Goal: Task Accomplishment & Management: Complete application form

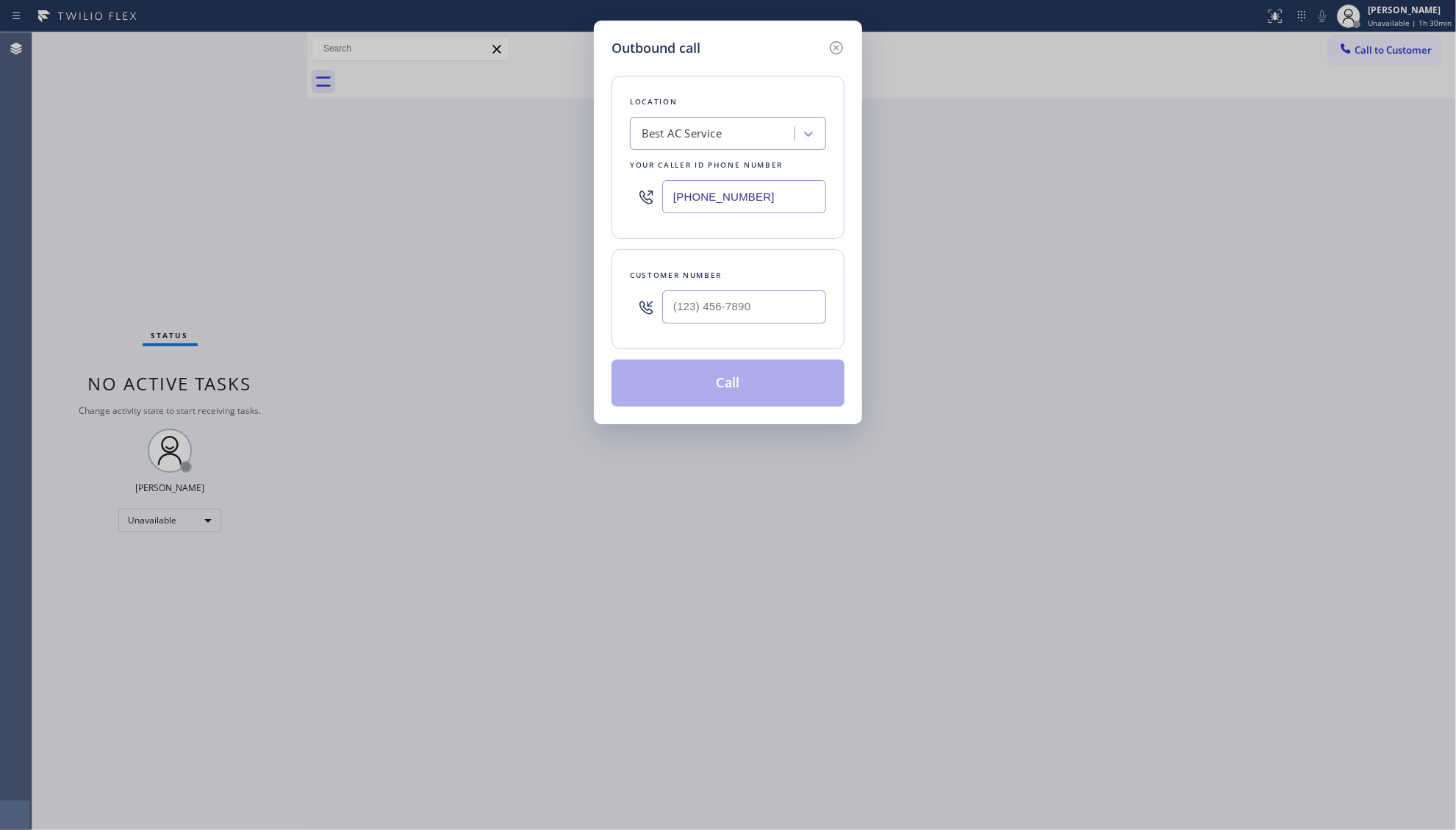
drag, startPoint x: 758, startPoint y: 194, endPoint x: 624, endPoint y: 203, distance: 134.3
click at [624, 203] on div "Location Best AC Service Your caller id phone number [PHONE_NUMBER]" at bounding box center [728, 157] width 233 height 163
paste input "310) 340-1547"
type input "[PHONE_NUMBER]"
click at [686, 303] on input "(___) ___-____" at bounding box center [744, 306] width 164 height 33
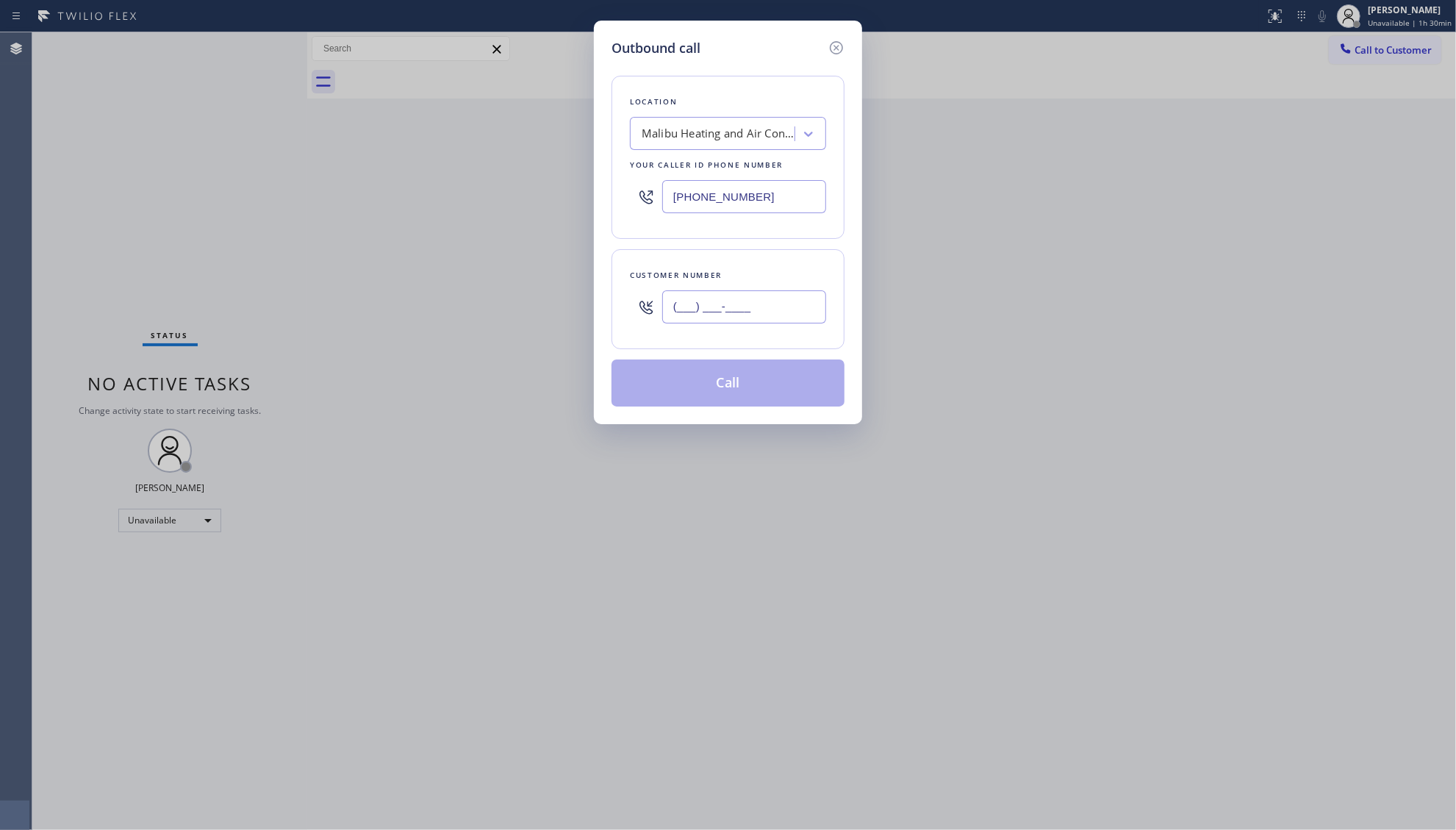
paste input "831) 241-8393"
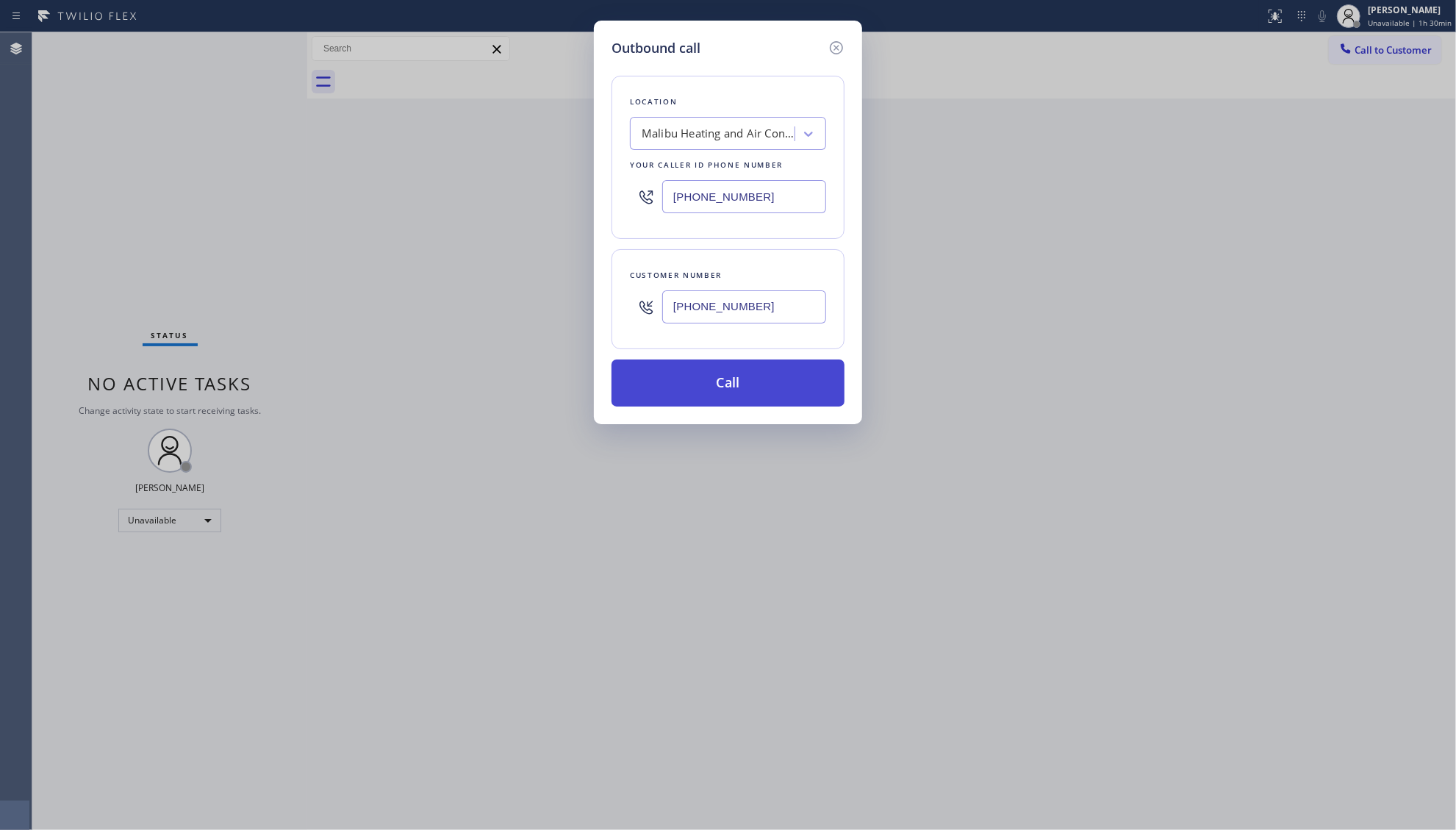
type input "[PHONE_NUMBER]"
click at [728, 394] on button "Call" at bounding box center [728, 383] width 233 height 47
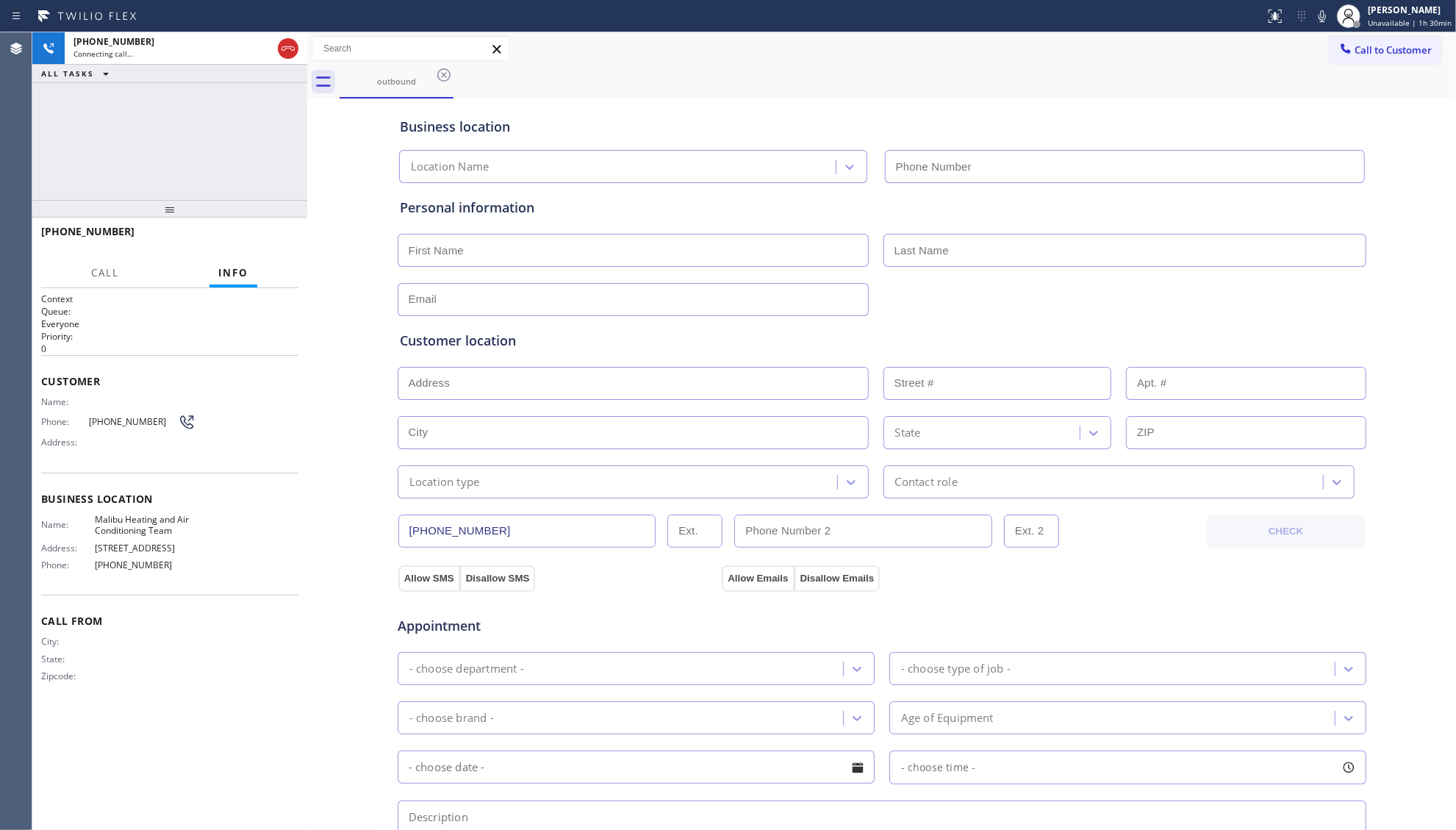
type input "[PHONE_NUMBER]"
drag, startPoint x: 271, startPoint y: 135, endPoint x: 263, endPoint y: 134, distance: 8.1
click at [268, 134] on div "[PHONE_NUMBER] Live | 00:02 ALL TASKS ALL TASKS ACTIVE TASKS TASKS IN WRAP UP" at bounding box center [170, 116] width 275 height 168
click at [1324, 18] on icon at bounding box center [1323, 16] width 18 height 18
click at [1331, 21] on icon at bounding box center [1323, 16] width 18 height 18
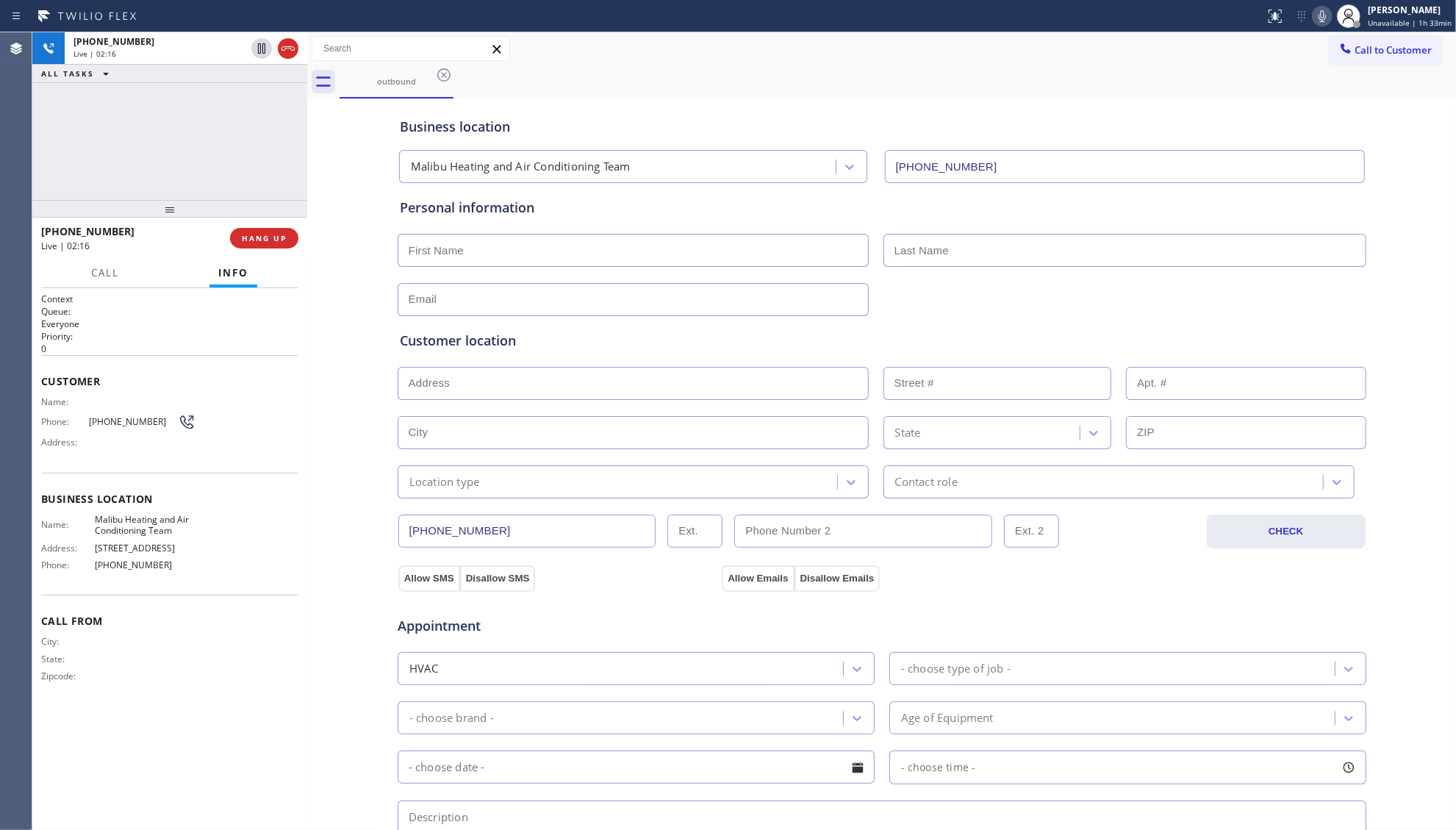
click at [1051, 95] on div "outbound Call to Customer Outbound call Location [GEOGRAPHIC_DATA] Heating and …" at bounding box center [881, 586] width 1149 height 1107
click at [1324, 16] on icon at bounding box center [1323, 16] width 18 height 18
click at [1251, 68] on div "outbound" at bounding box center [897, 81] width 1116 height 33
click at [1331, 21] on icon at bounding box center [1323, 16] width 18 height 18
click at [667, 96] on div "Business location Malibu Heating and Air Conditioning Team [PHONE_NUMBER]" at bounding box center [883, 139] width 971 height 87
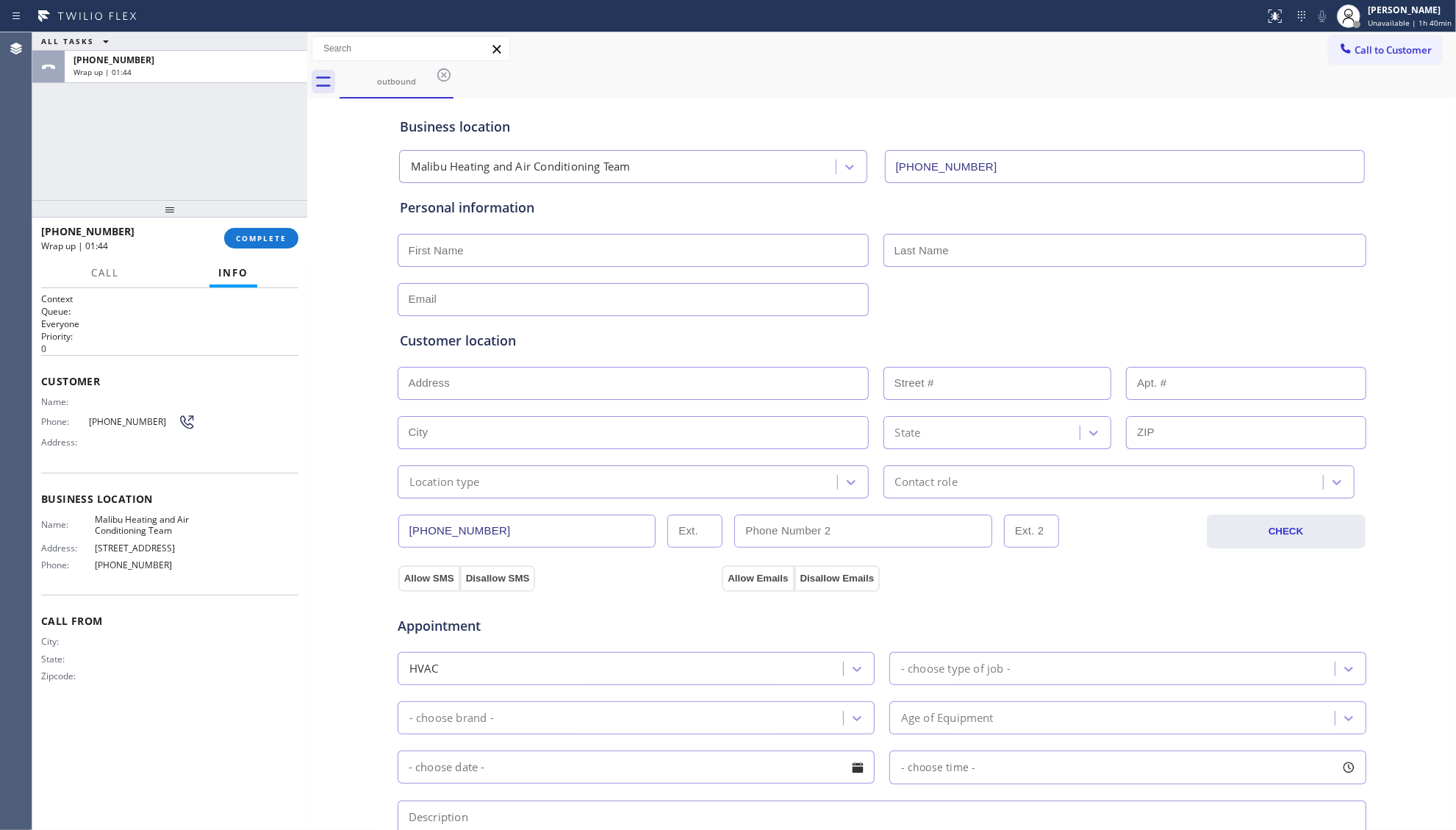
click at [600, 232] on div at bounding box center [883, 249] width 972 height 36
click at [798, 265] on input "text" at bounding box center [633, 250] width 471 height 33
paste input "[PERSON_NAME]"
type input "[PERSON_NAME]"
click at [1000, 250] on input "text" at bounding box center [1125, 250] width 483 height 33
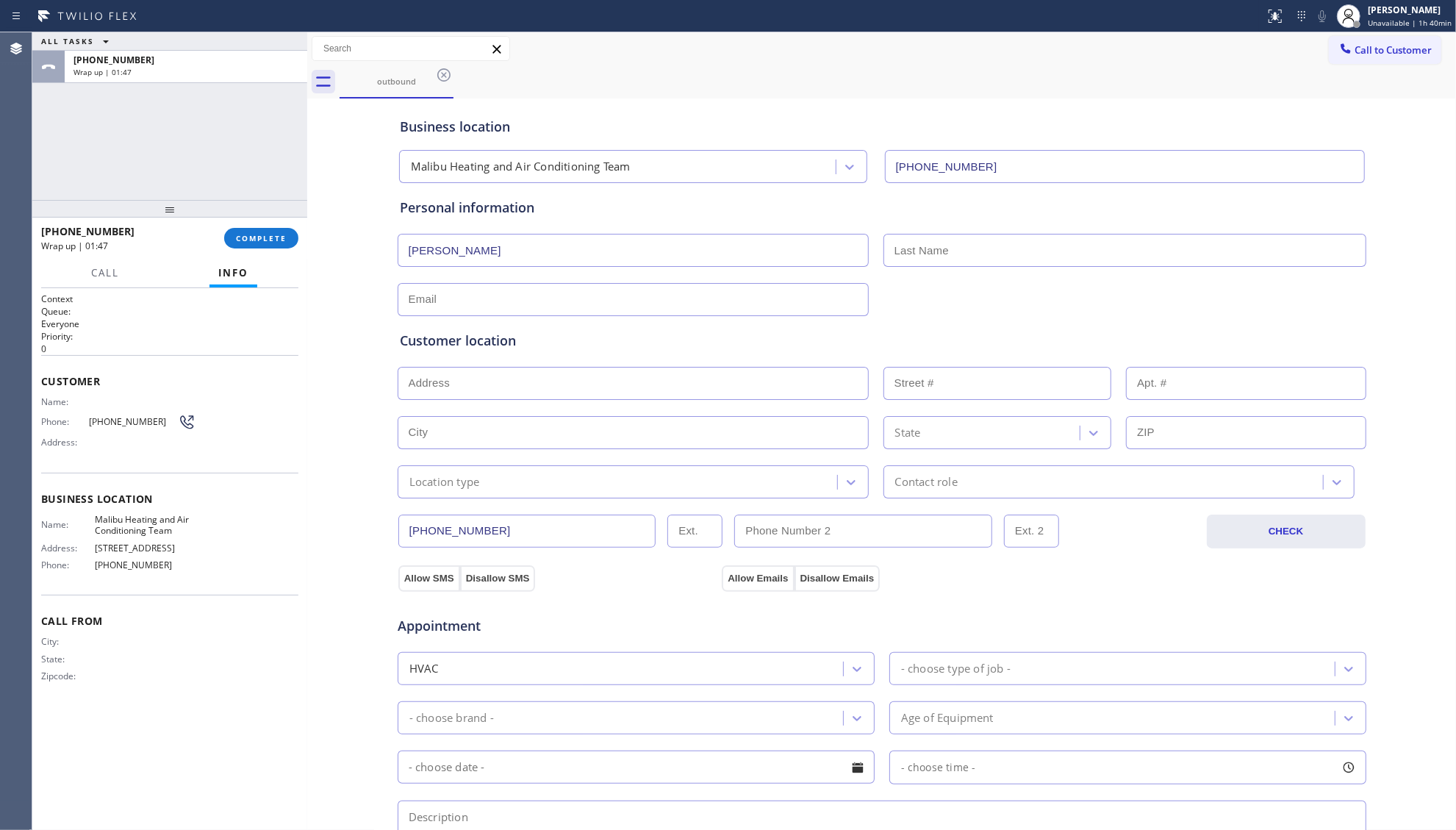
paste input "[PERSON_NAME]"
type input "[PERSON_NAME]"
click at [1011, 312] on div "Customer location >> ADD NEW ADDRESS << + NEW ADDRESS State Location type Conta…" at bounding box center [883, 404] width 971 height 188
click at [557, 300] on input "text" at bounding box center [633, 300] width 471 height 33
paste input "[PERSON_NAME][EMAIL_ADDRESS][PERSON_NAME][DOMAIN_NAME]"
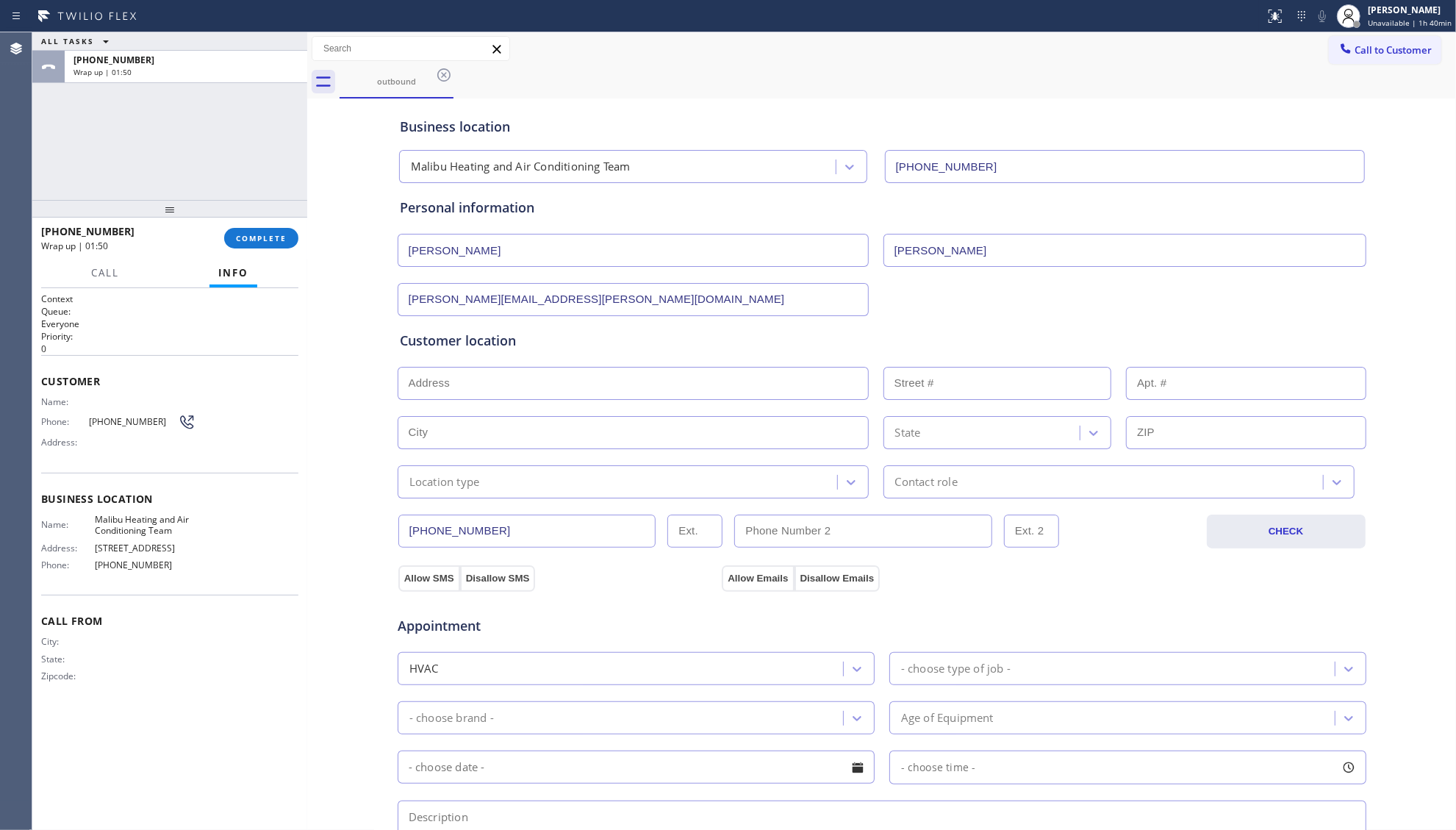
type input "[PERSON_NAME][EMAIL_ADDRESS][PERSON_NAME][DOMAIN_NAME]"
click at [815, 345] on div "Customer location" at bounding box center [883, 340] width 965 height 20
click at [486, 392] on input "text" at bounding box center [633, 383] width 471 height 33
paste input "[STREET_ADDRESS]"
type input "24409 Chaparral Cir"
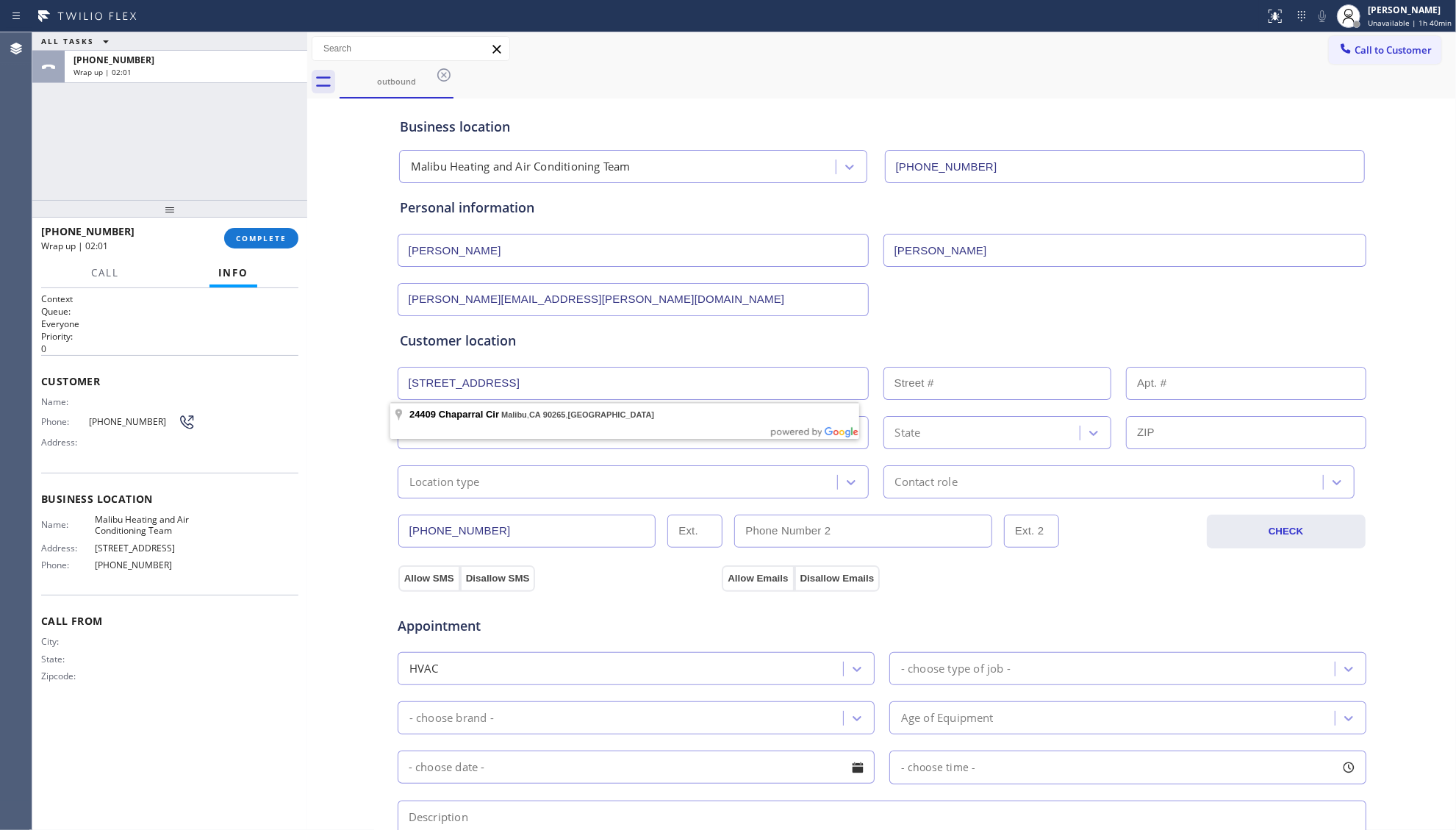
type input "24409"
type input "Malibu"
type input "90265"
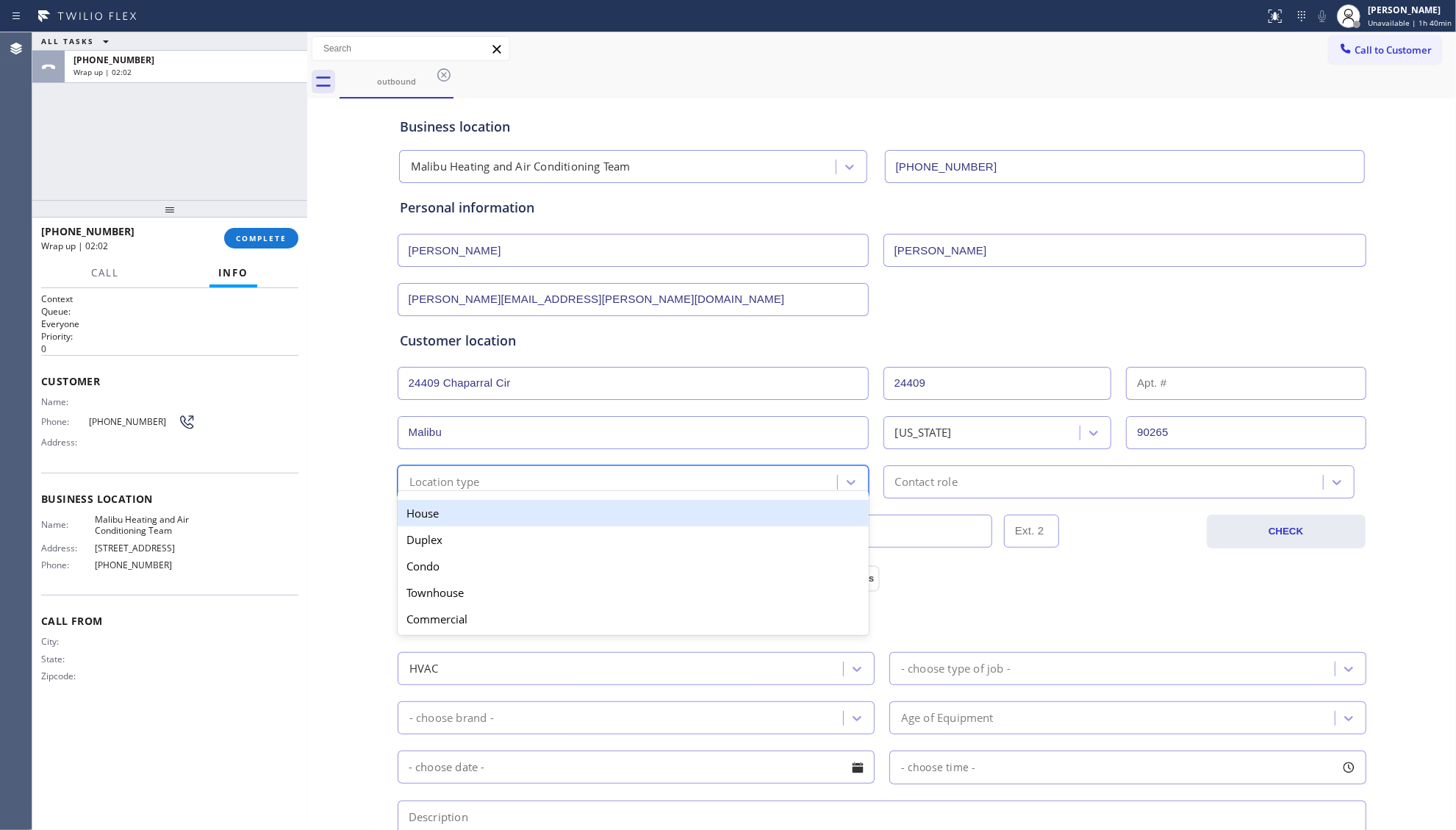
drag, startPoint x: 483, startPoint y: 476, endPoint x: 477, endPoint y: 507, distance: 31.6
click at [483, 478] on div "Location type" at bounding box center [620, 482] width 435 height 26
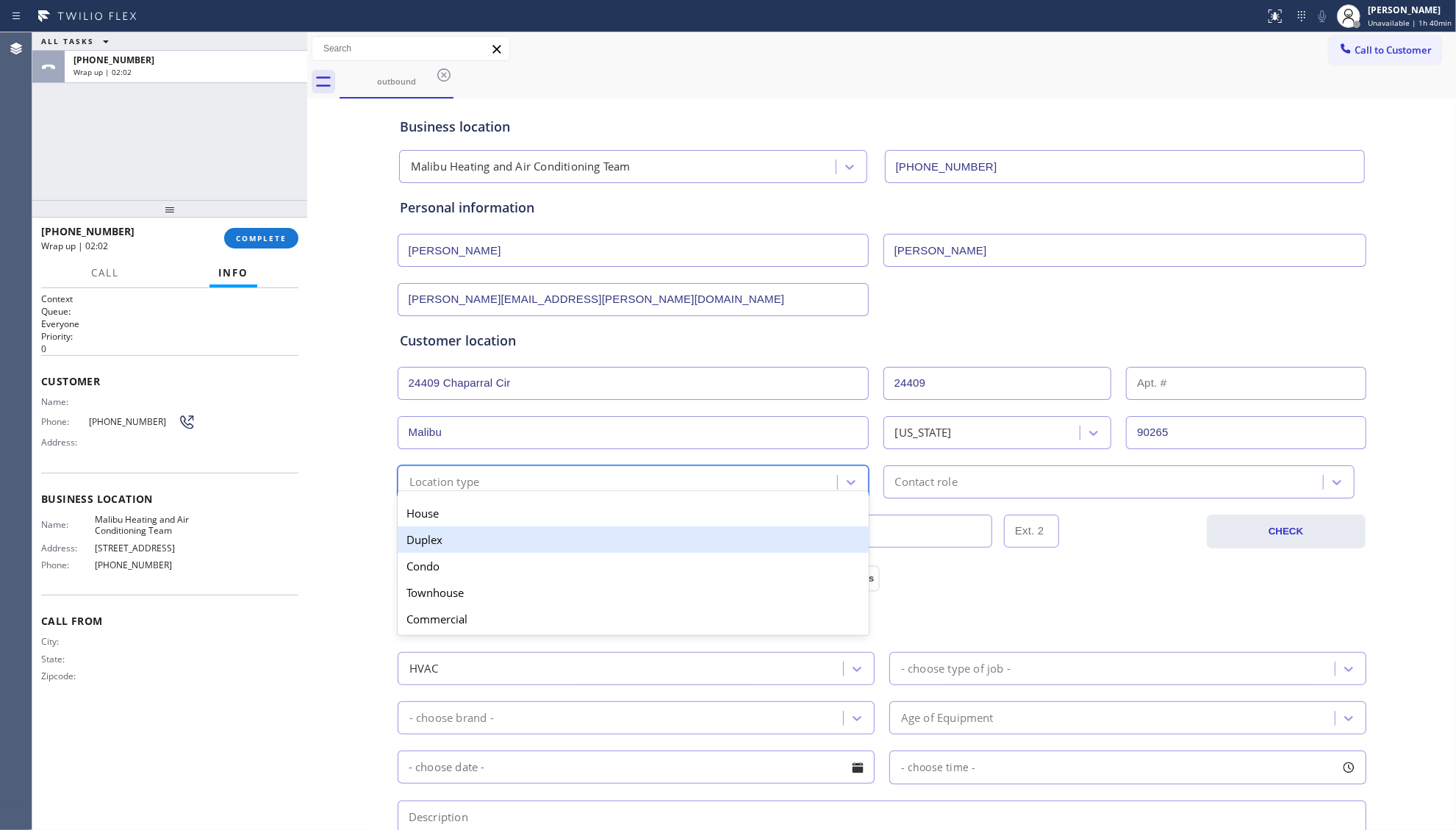
click at [460, 533] on div "Duplex" at bounding box center [633, 539] width 471 height 27
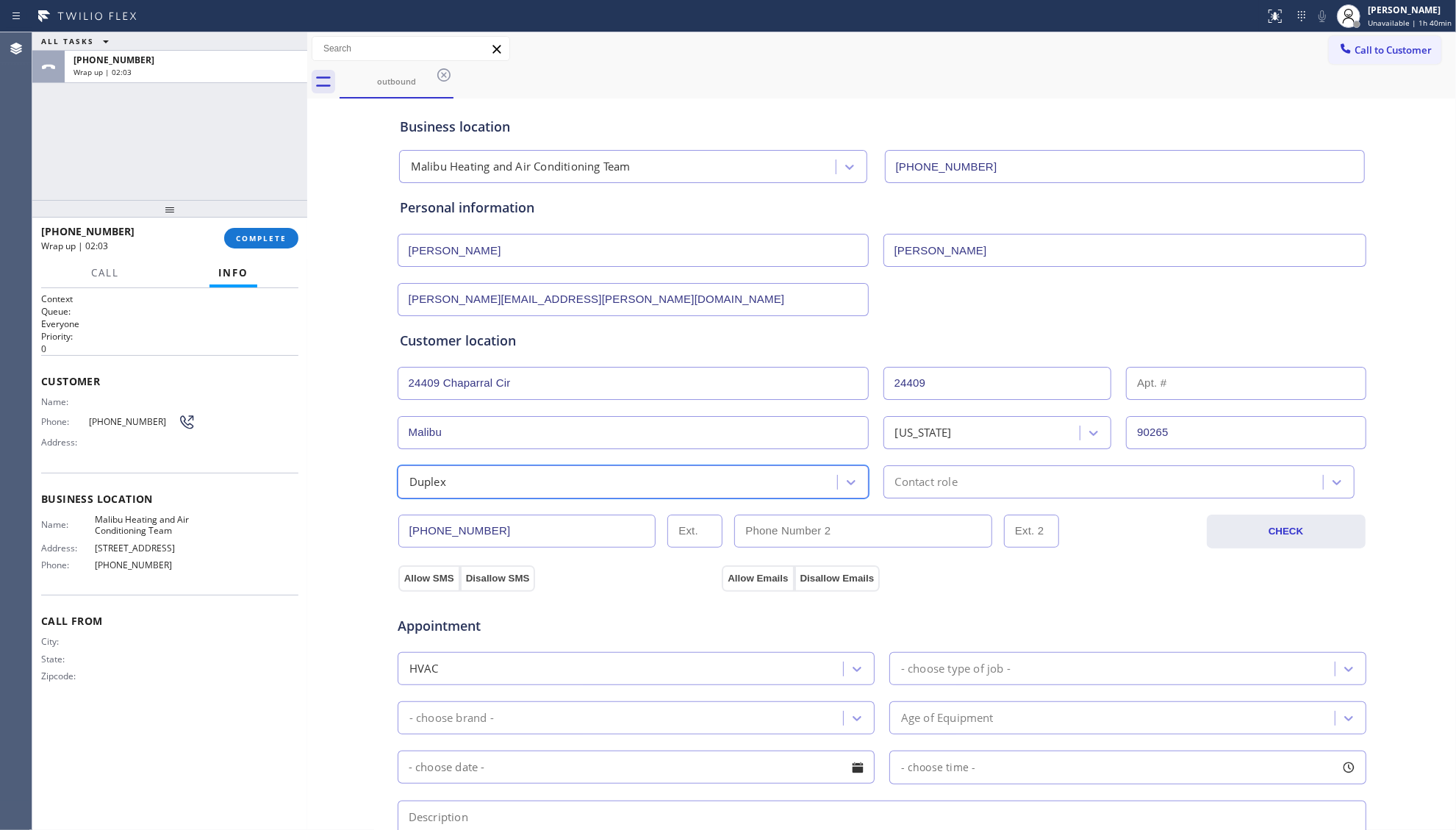
click at [482, 472] on div "Duplex" at bounding box center [633, 482] width 471 height 33
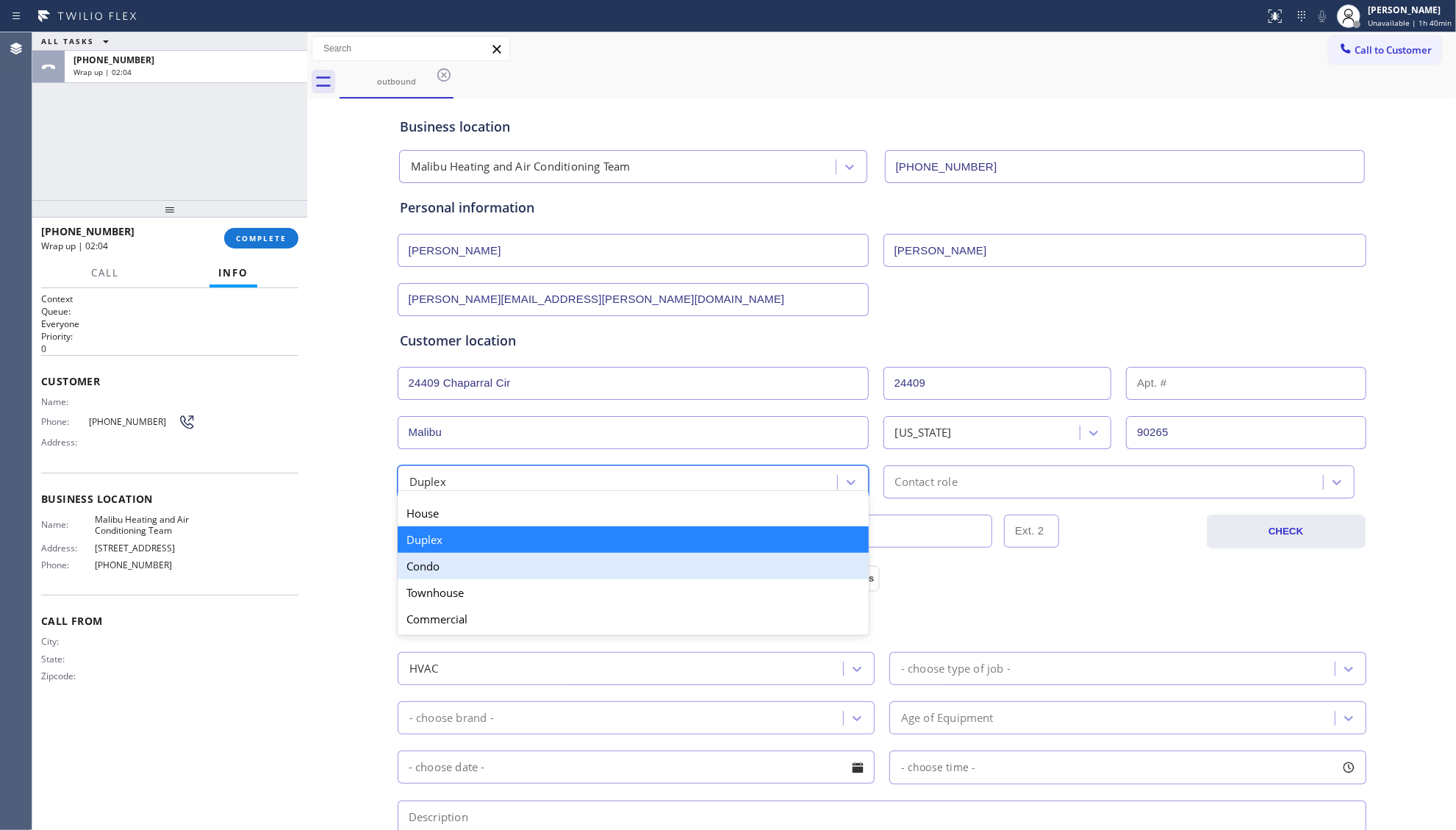
drag, startPoint x: 463, startPoint y: 571, endPoint x: 634, endPoint y: 557, distance: 171.6
click at [465, 571] on div "Condo" at bounding box center [633, 566] width 471 height 27
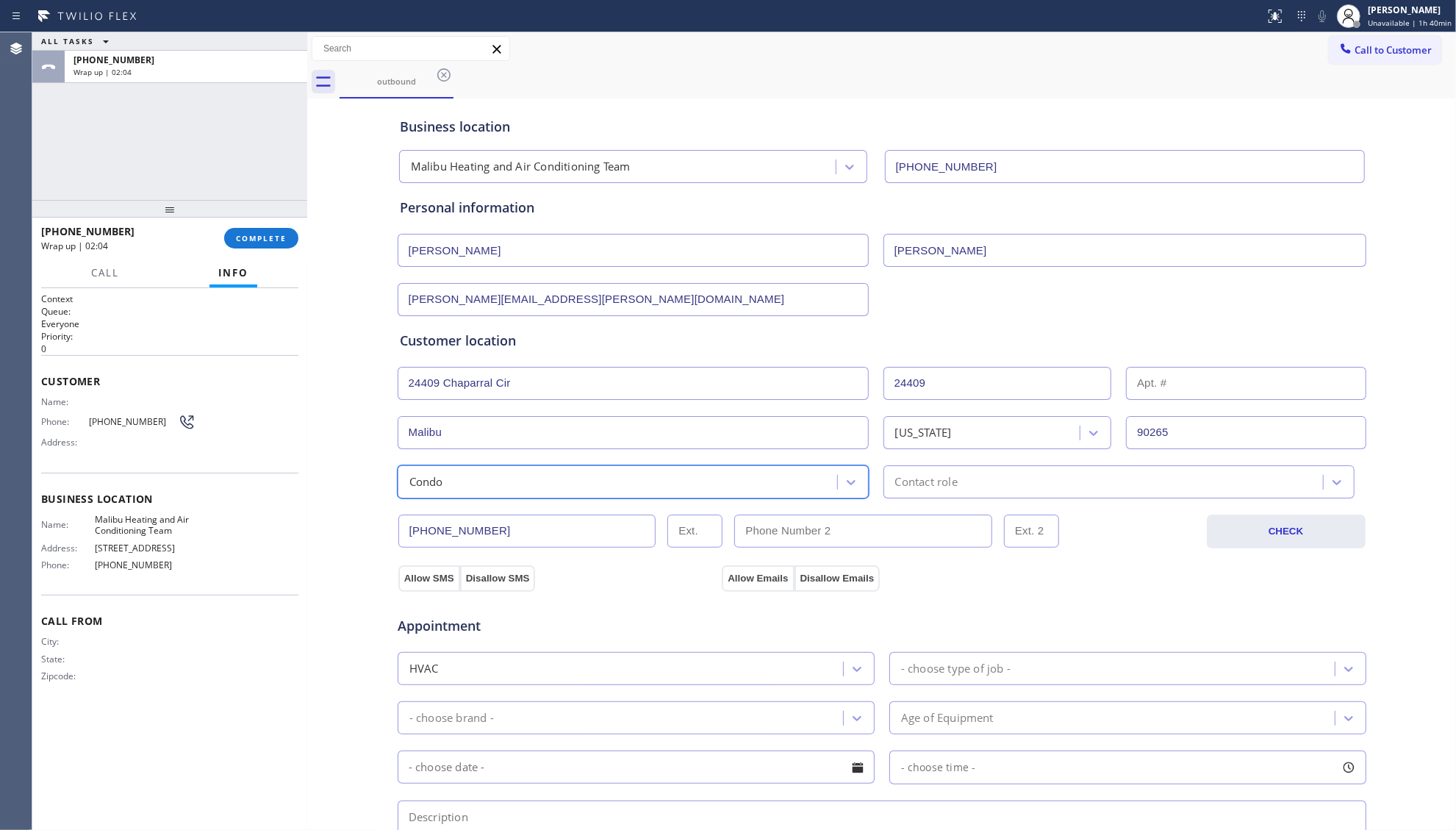
drag, startPoint x: 880, startPoint y: 480, endPoint x: 888, endPoint y: 486, distance: 10.0
click at [888, 480] on div "Contact role" at bounding box center [1105, 482] width 435 height 26
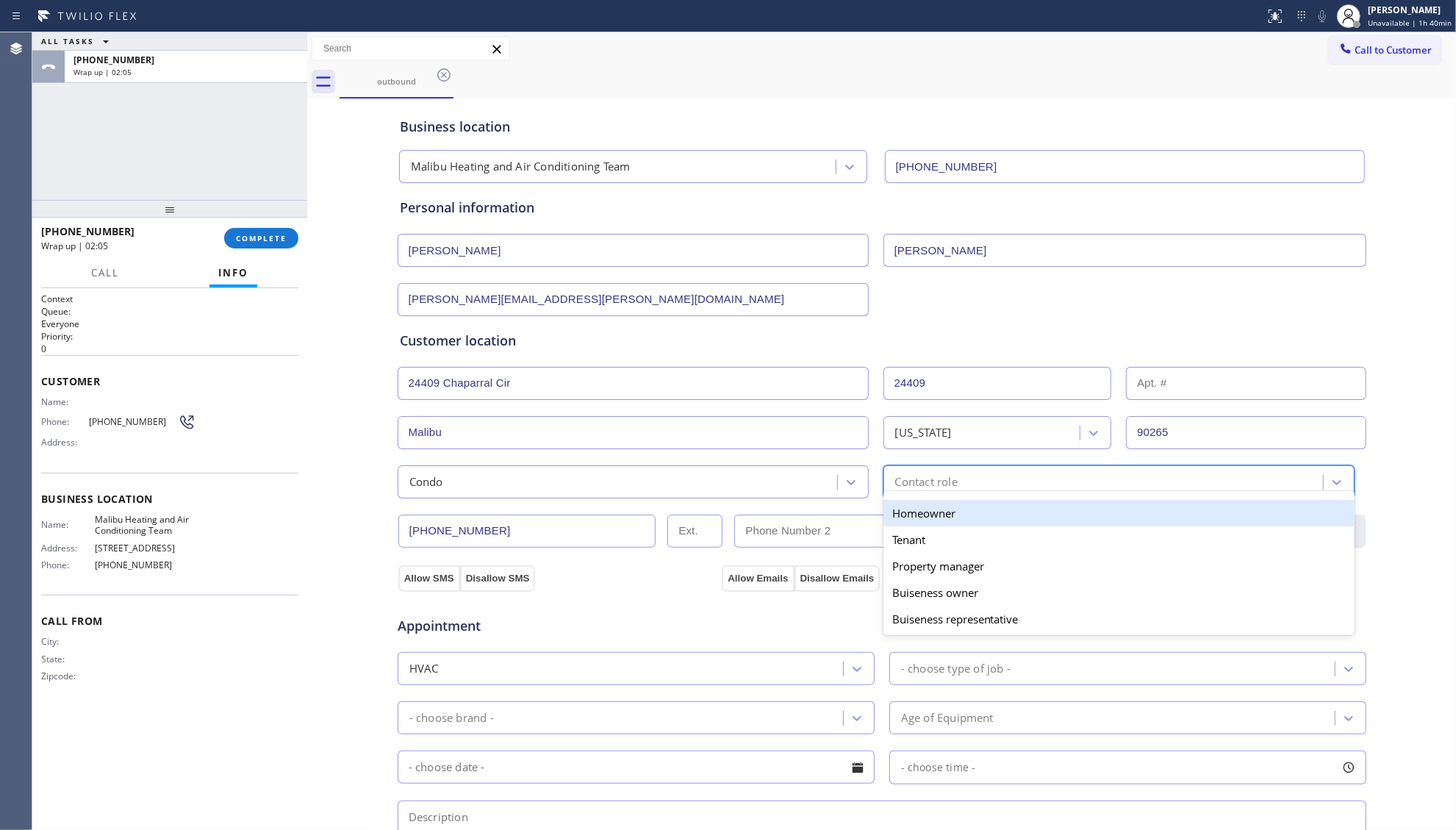
click at [913, 516] on div "Homeowner" at bounding box center [1119, 513] width 471 height 27
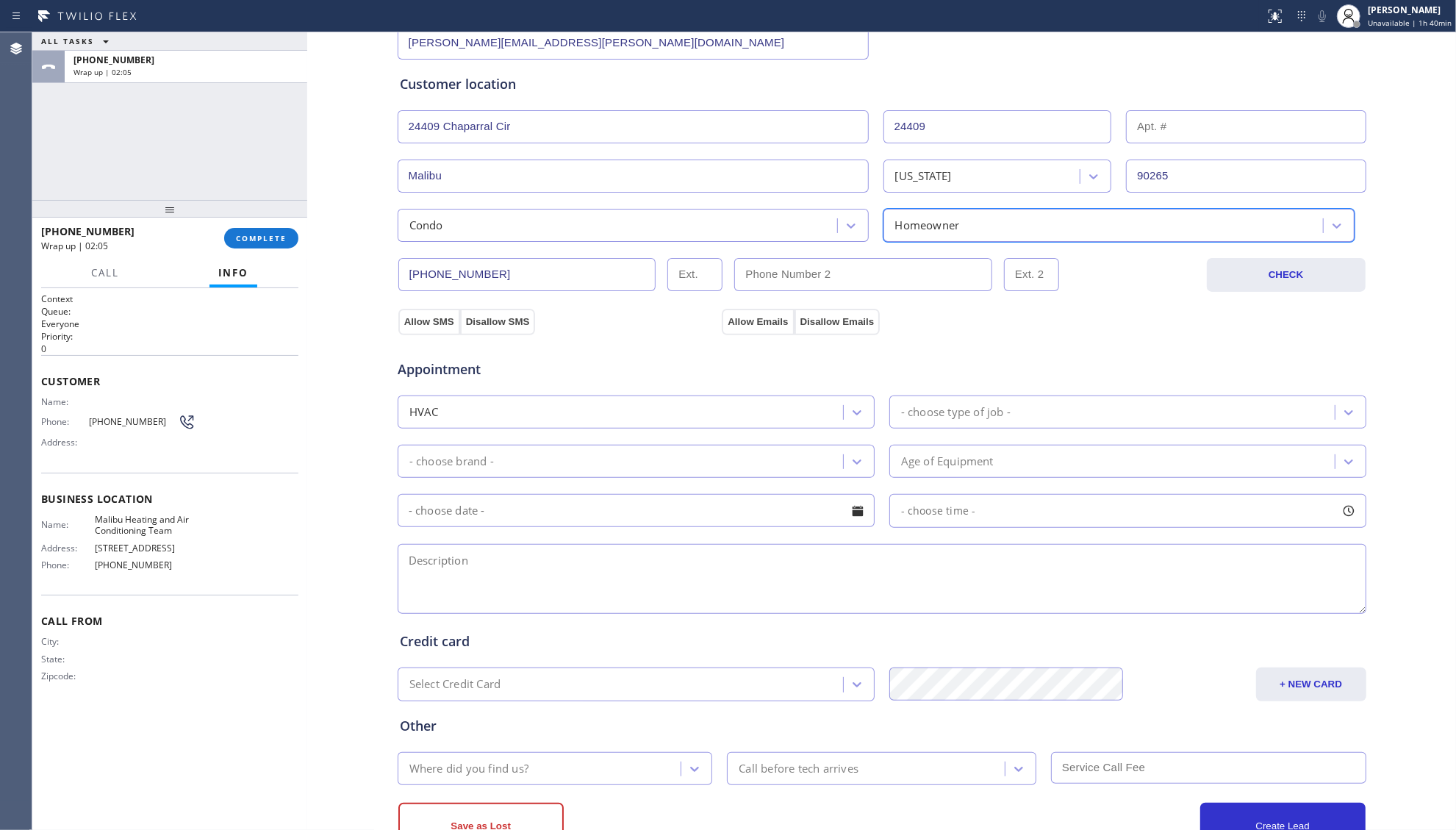
scroll to position [313, 0]
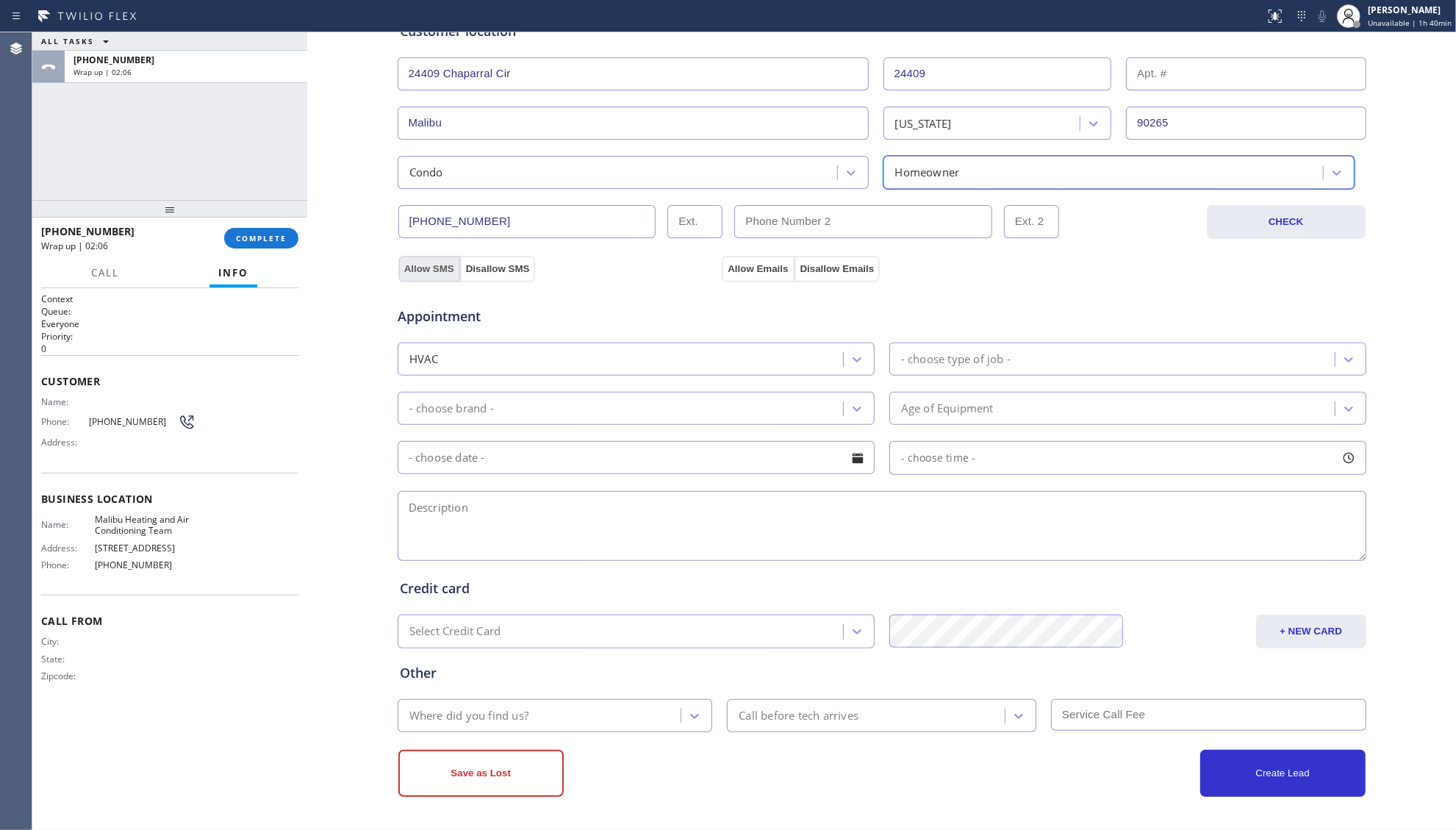
click at [415, 263] on button "Allow SMS" at bounding box center [429, 269] width 61 height 27
drag, startPoint x: 736, startPoint y: 266, endPoint x: 775, endPoint y: 277, distance: 40.5
click at [739, 266] on button "Allow Emails" at bounding box center [758, 269] width 72 height 27
click at [968, 357] on div "- choose type of job -" at bounding box center [956, 359] width 109 height 17
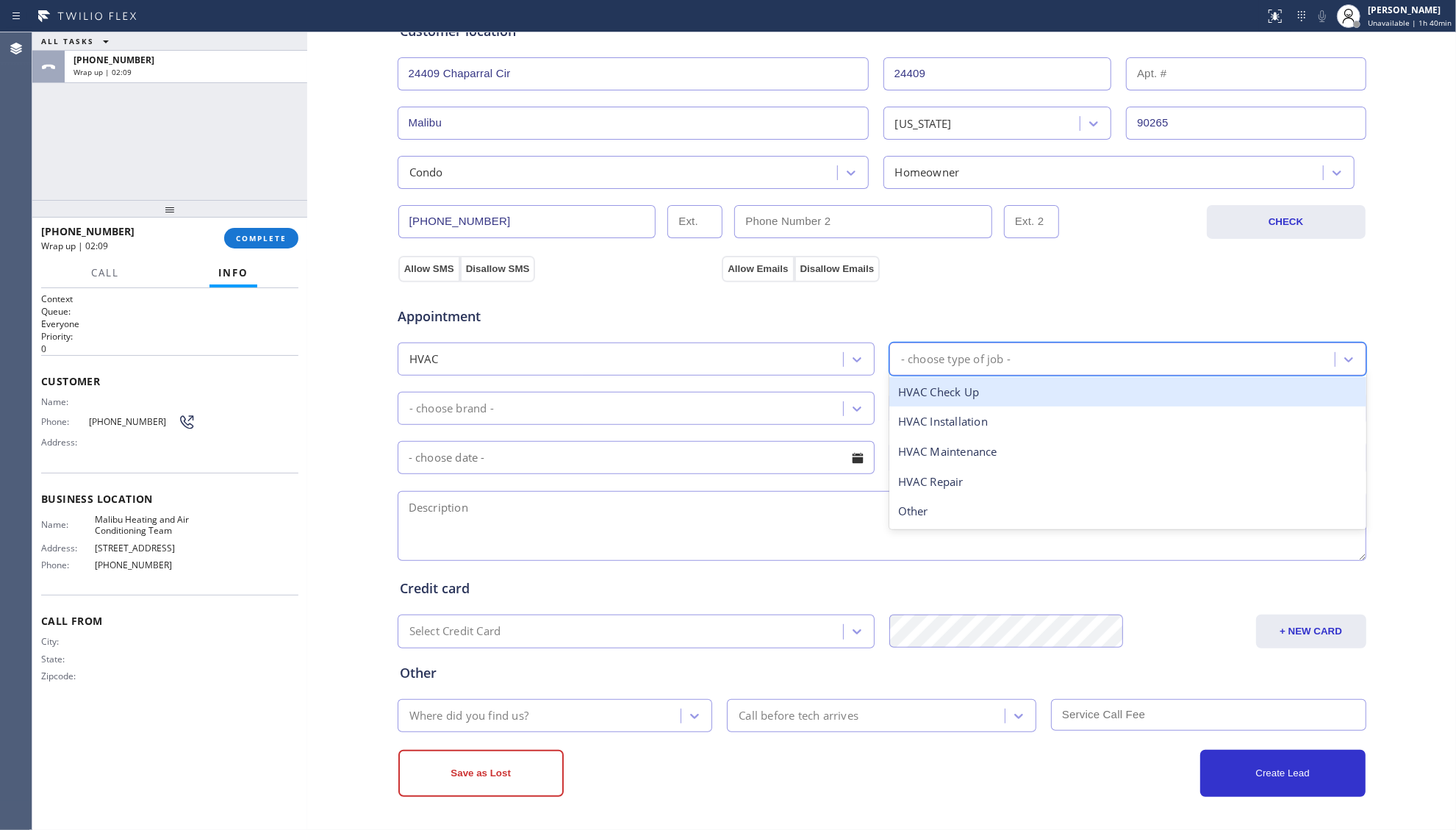
click at [678, 359] on div "HVAC" at bounding box center [623, 359] width 441 height 26
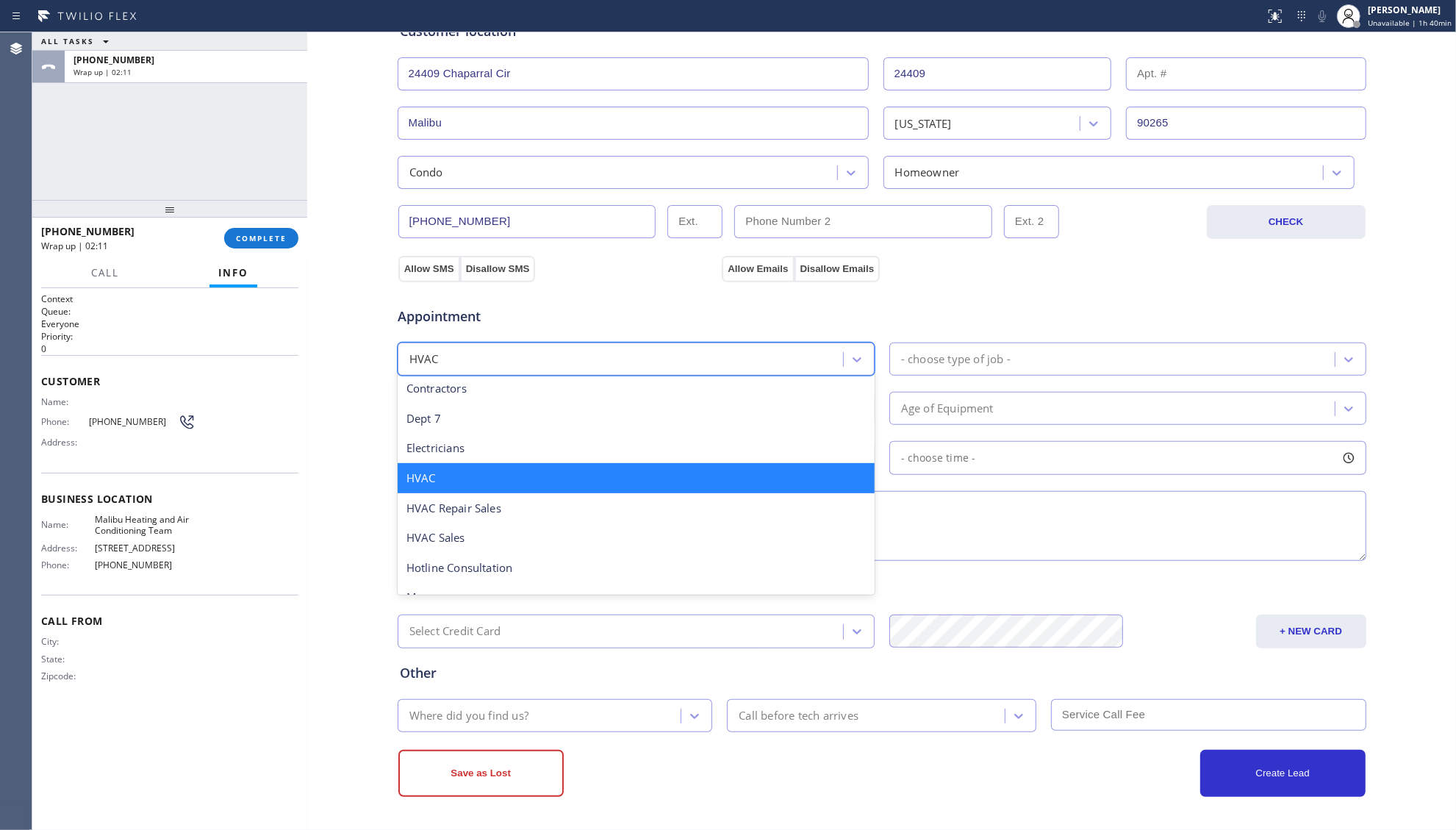
scroll to position [278, 0]
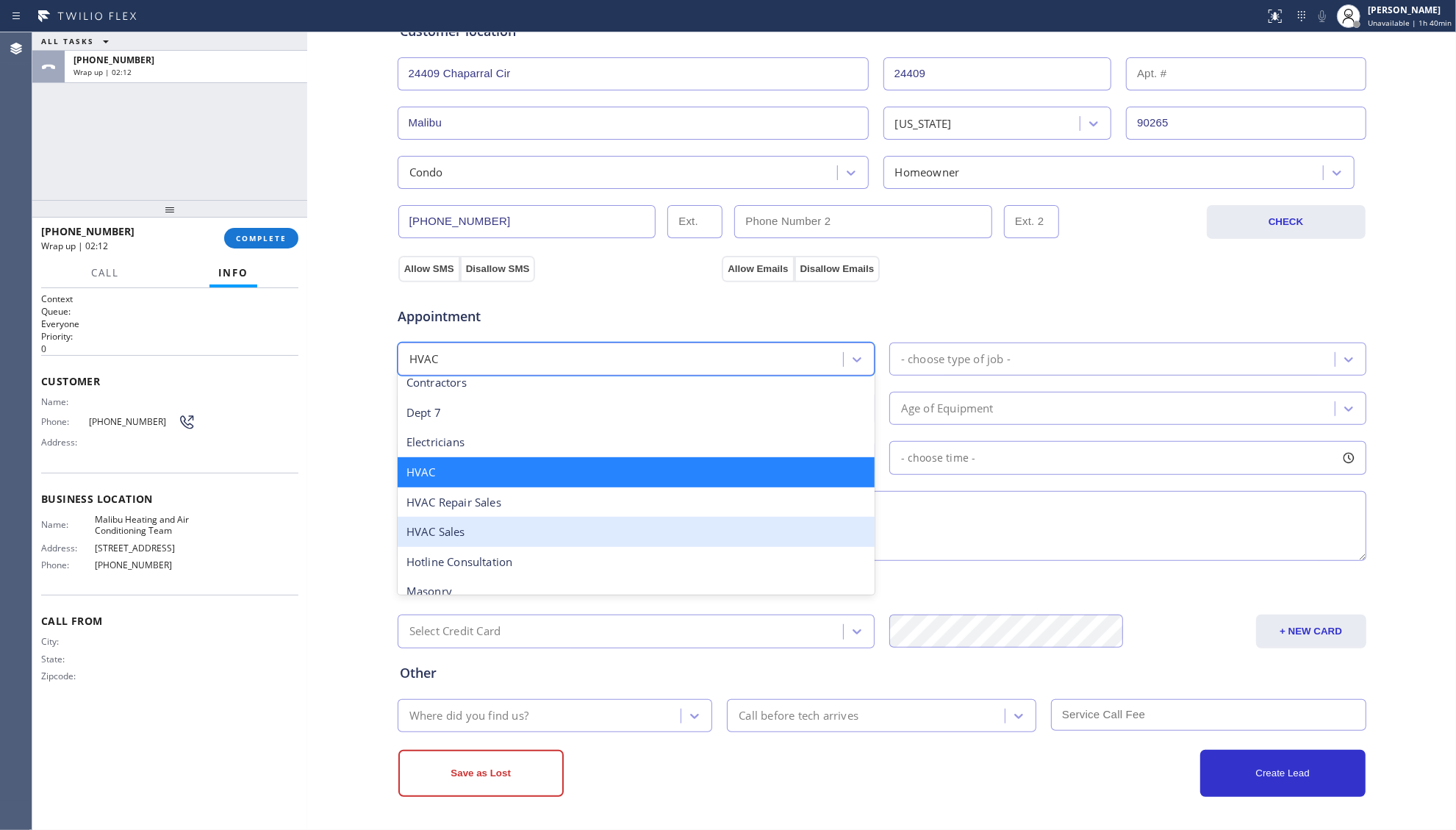
click at [456, 527] on div "HVAC Sales" at bounding box center [636, 532] width 477 height 30
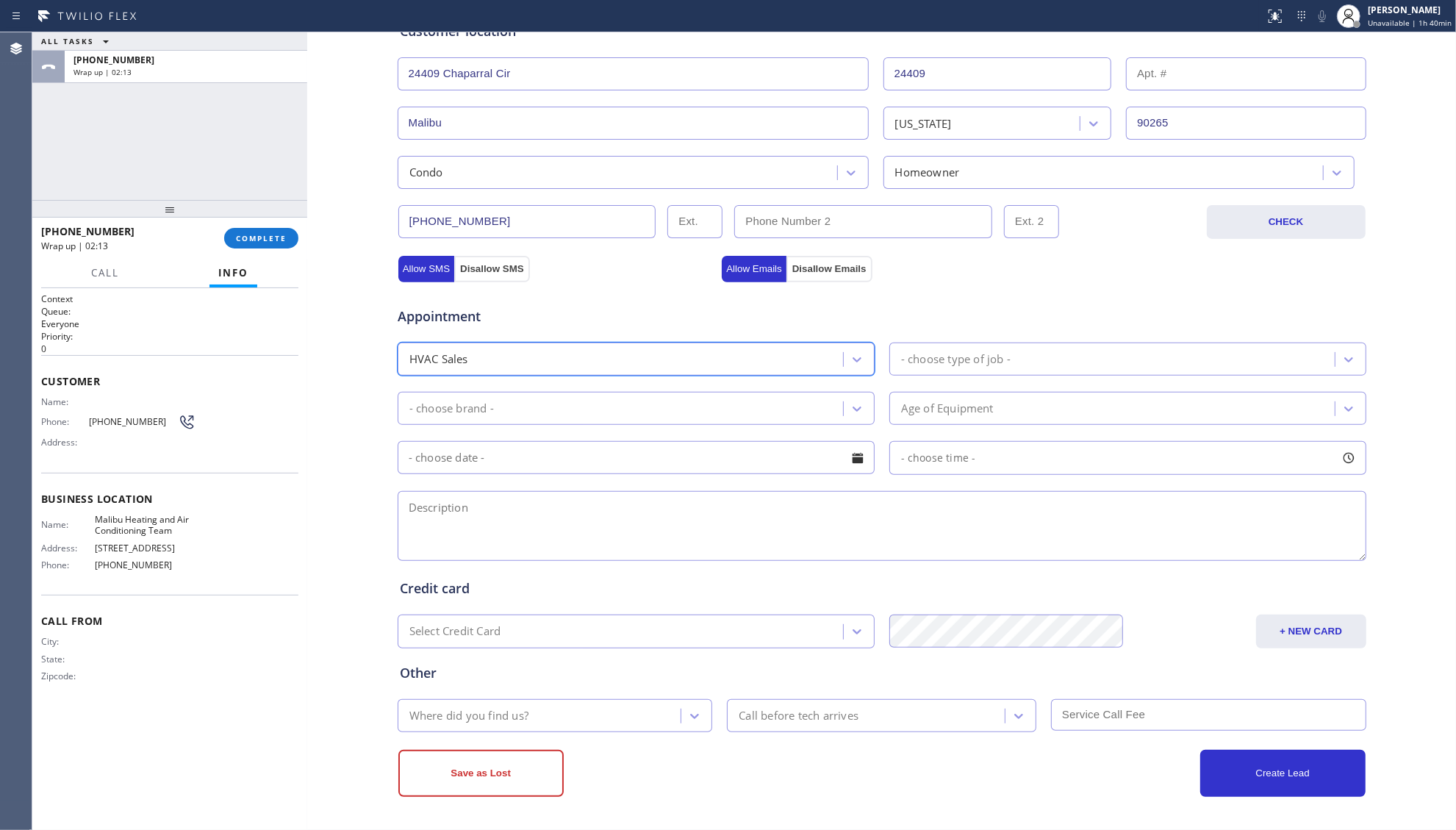
click at [918, 351] on div "- choose type of job -" at bounding box center [956, 359] width 109 height 17
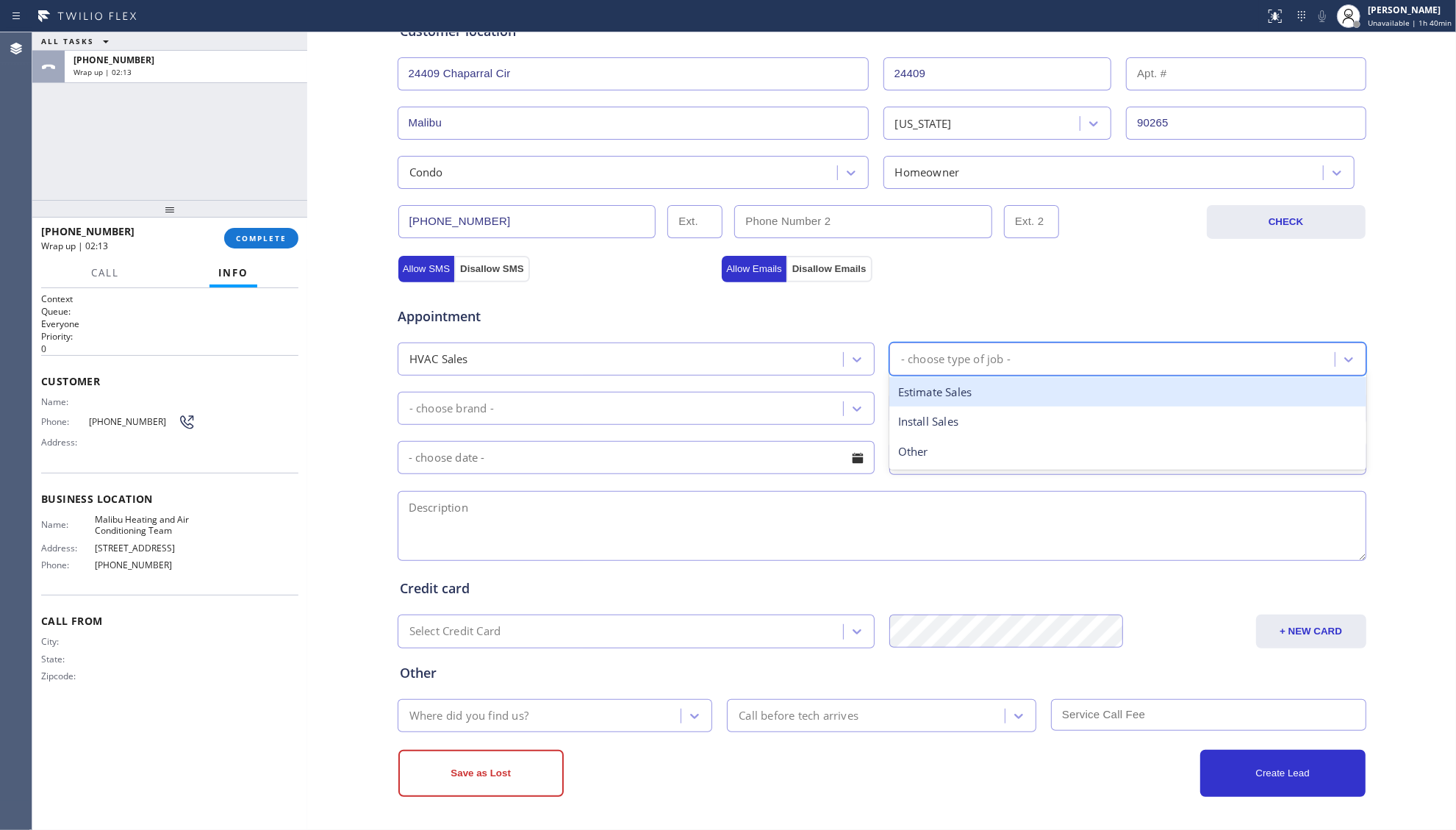
click at [932, 390] on div "Estimate Sales" at bounding box center [1128, 392] width 477 height 30
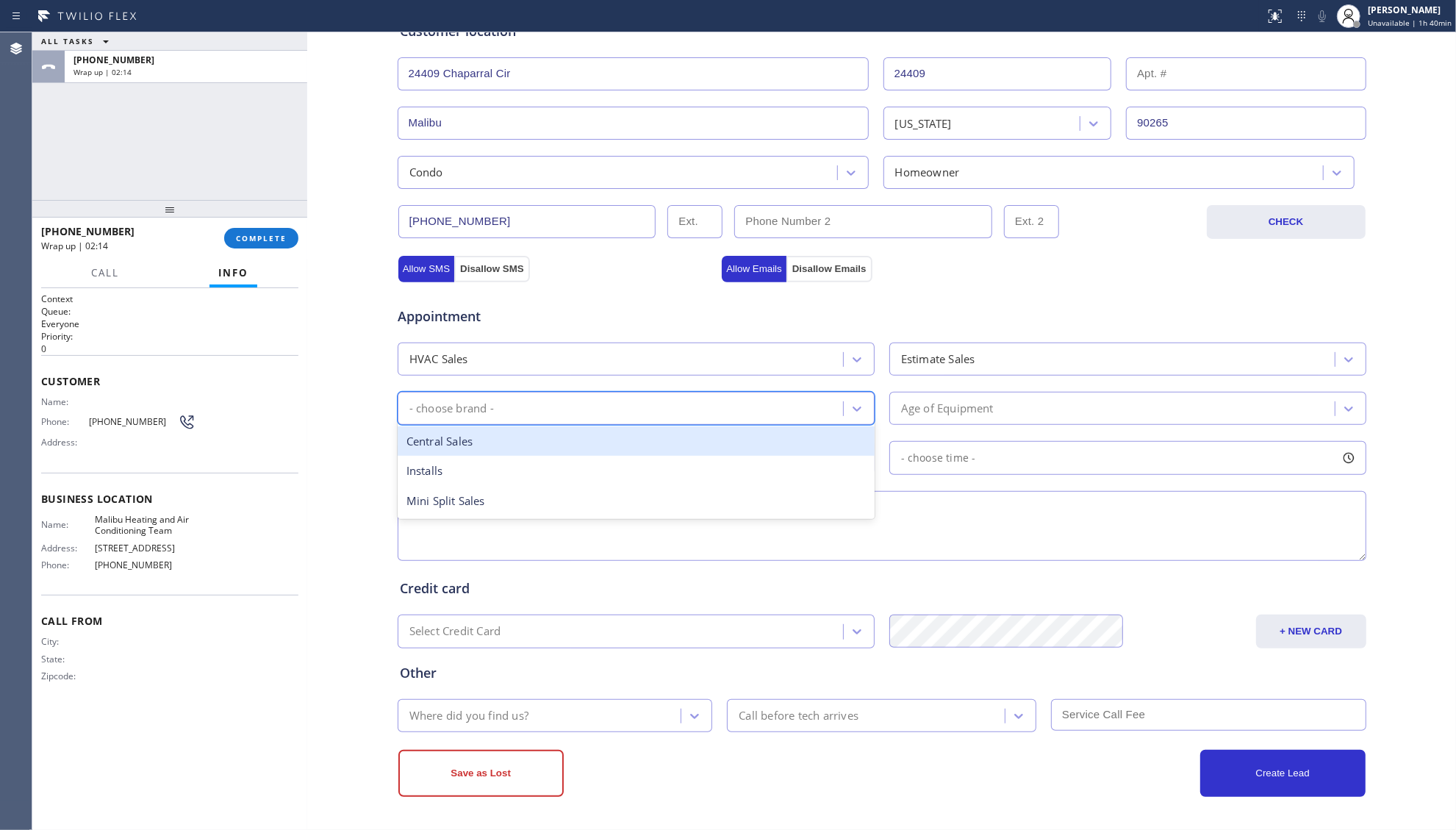
click at [758, 409] on div "- choose brand -" at bounding box center [623, 408] width 441 height 26
click at [492, 442] on div "Central Sales" at bounding box center [636, 441] width 477 height 30
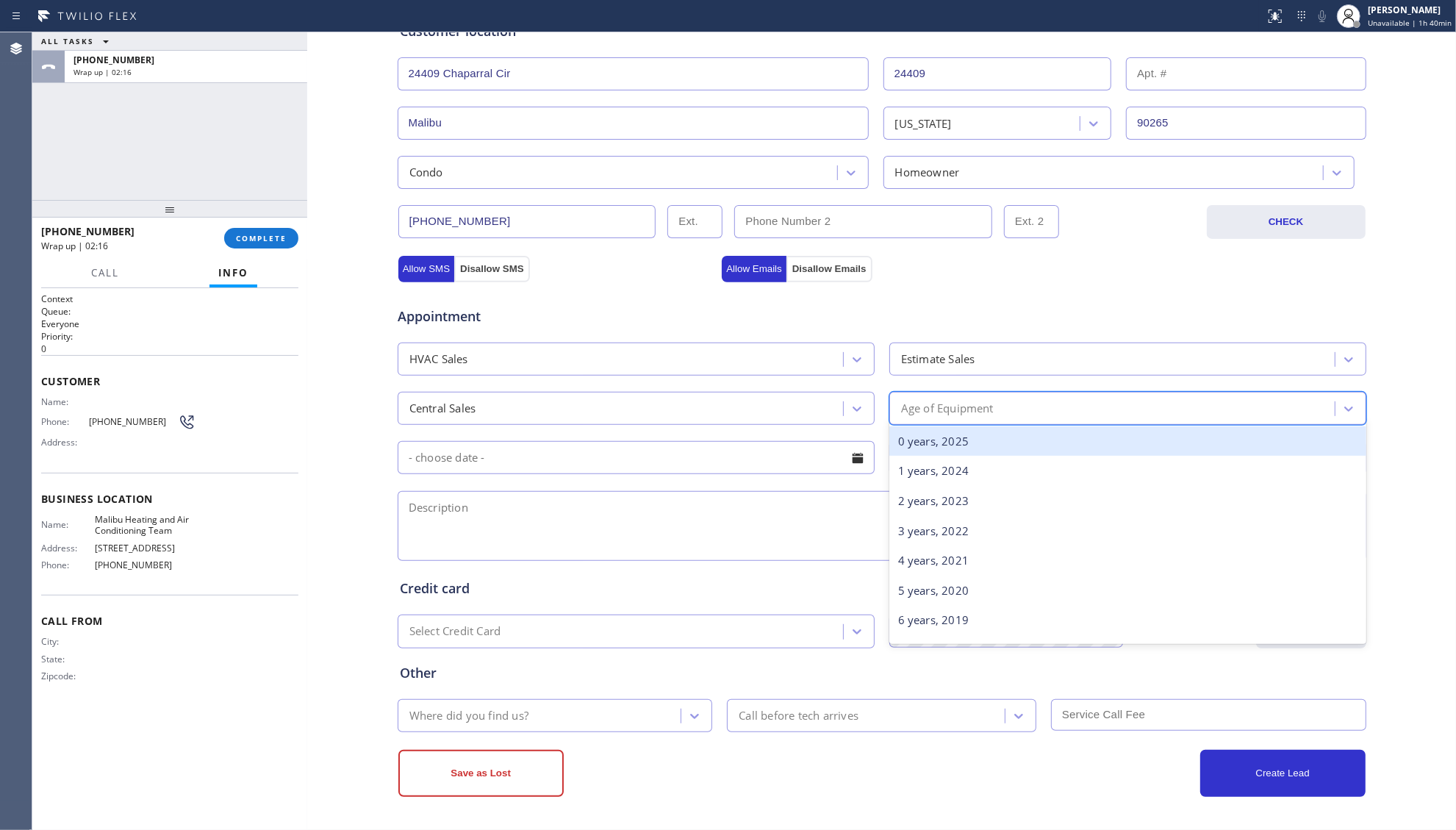
click at [932, 403] on div "Age of Equipment" at bounding box center [947, 408] width 92 height 17
click at [926, 431] on div "0 years, 2025" at bounding box center [1128, 441] width 477 height 30
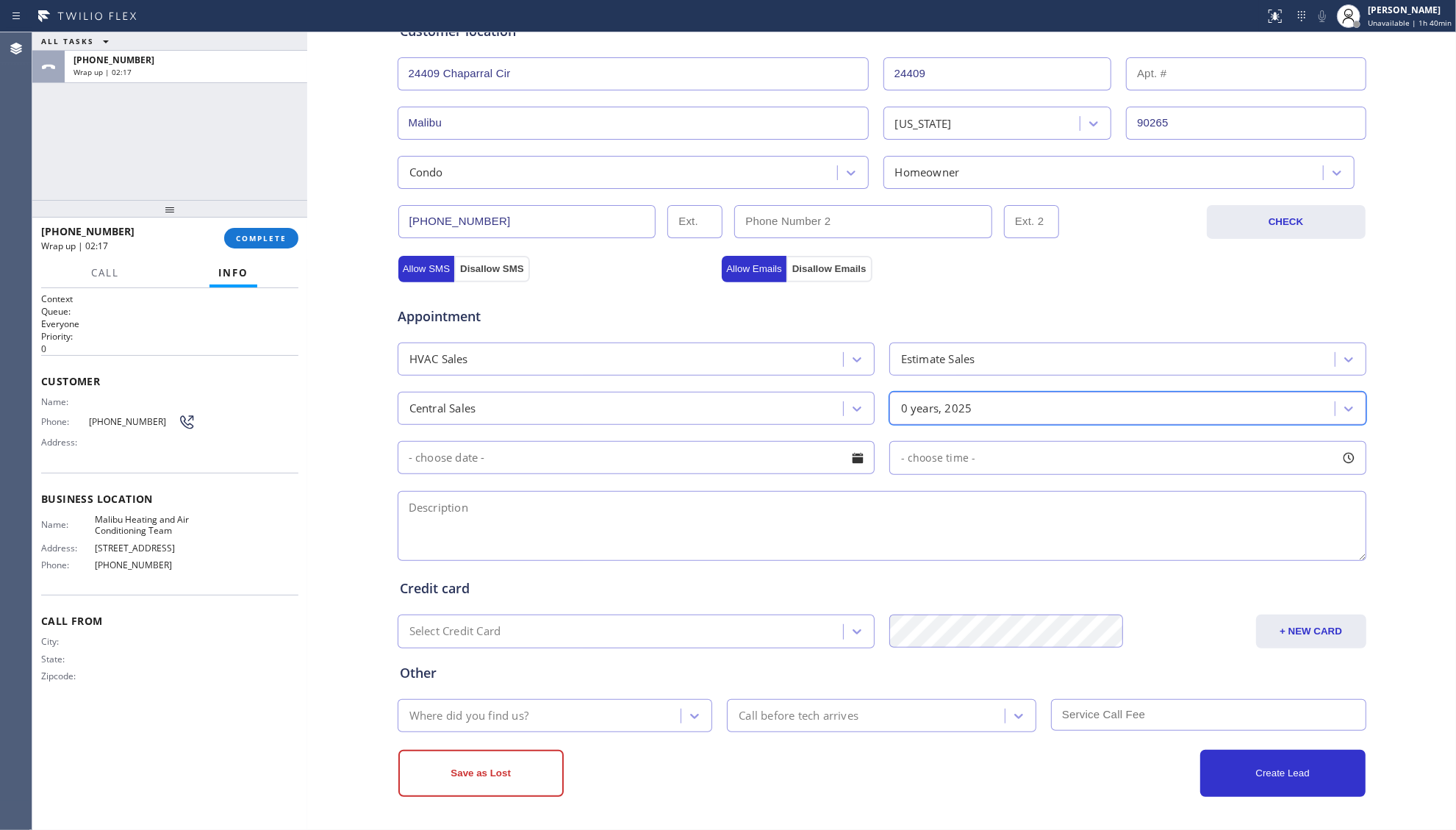
click at [721, 472] on input "text" at bounding box center [636, 457] width 477 height 33
click at [709, 625] on div "23" at bounding box center [715, 632] width 25 height 28
type input "[DATE]"
click at [932, 465] on div "- choose time -" at bounding box center [933, 458] width 86 height 17
drag, startPoint x: 891, startPoint y: 544, endPoint x: 1218, endPoint y: 523, distance: 327.7
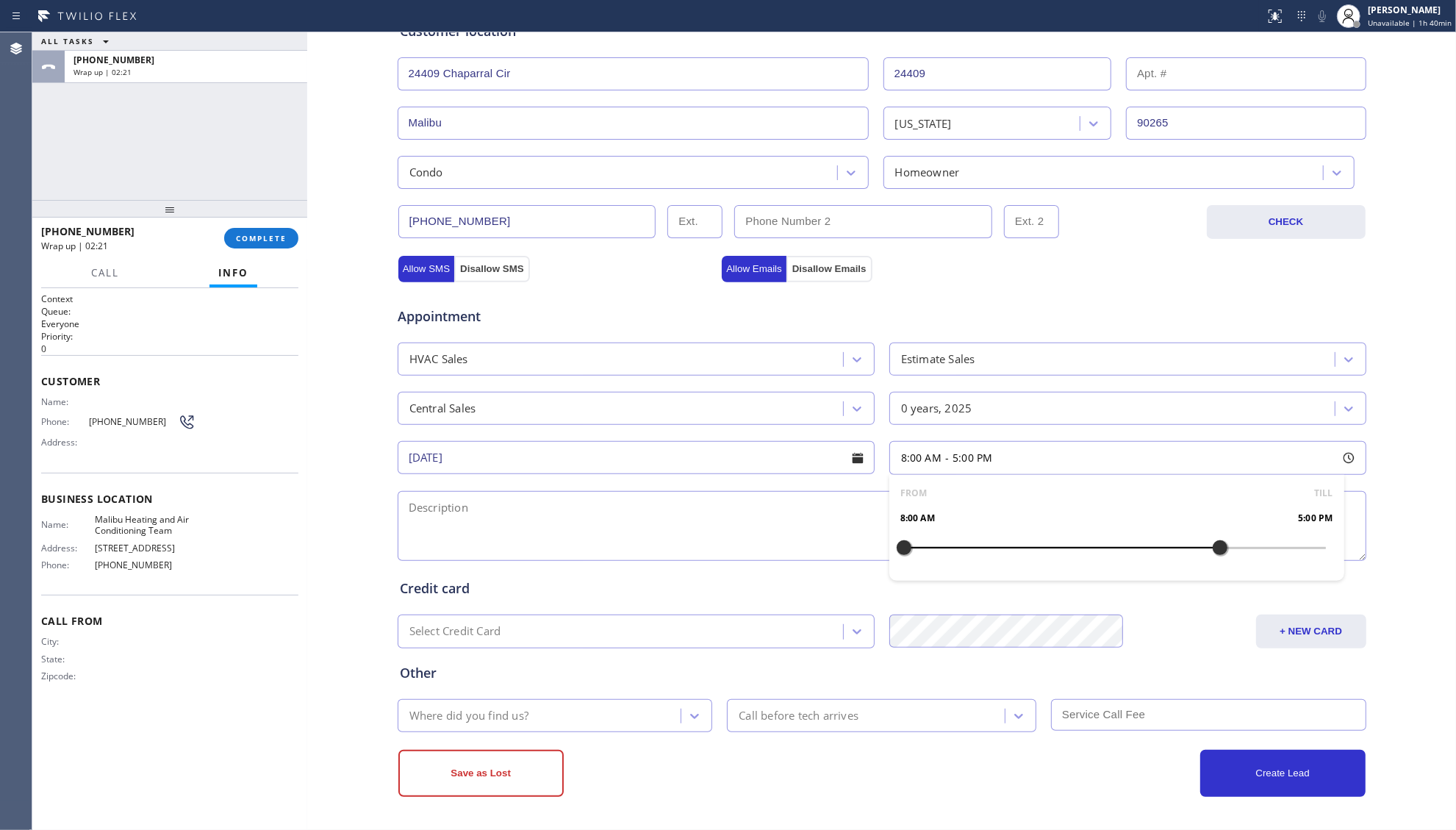
click at [1218, 523] on div "FROM TILL 8:00 AM 5:00 PM" at bounding box center [1116, 527] width 455 height 106
drag, startPoint x: 906, startPoint y: 542, endPoint x: 1066, endPoint y: 533, distance: 160.3
click at [1071, 533] on div at bounding box center [1080, 547] width 18 height 31
click at [122, 516] on span "Malibu Heating and Air Conditioning Team" at bounding box center [145, 525] width 101 height 23
click at [124, 516] on span "Malibu Heating and Air Conditioning Team" at bounding box center [145, 525] width 101 height 23
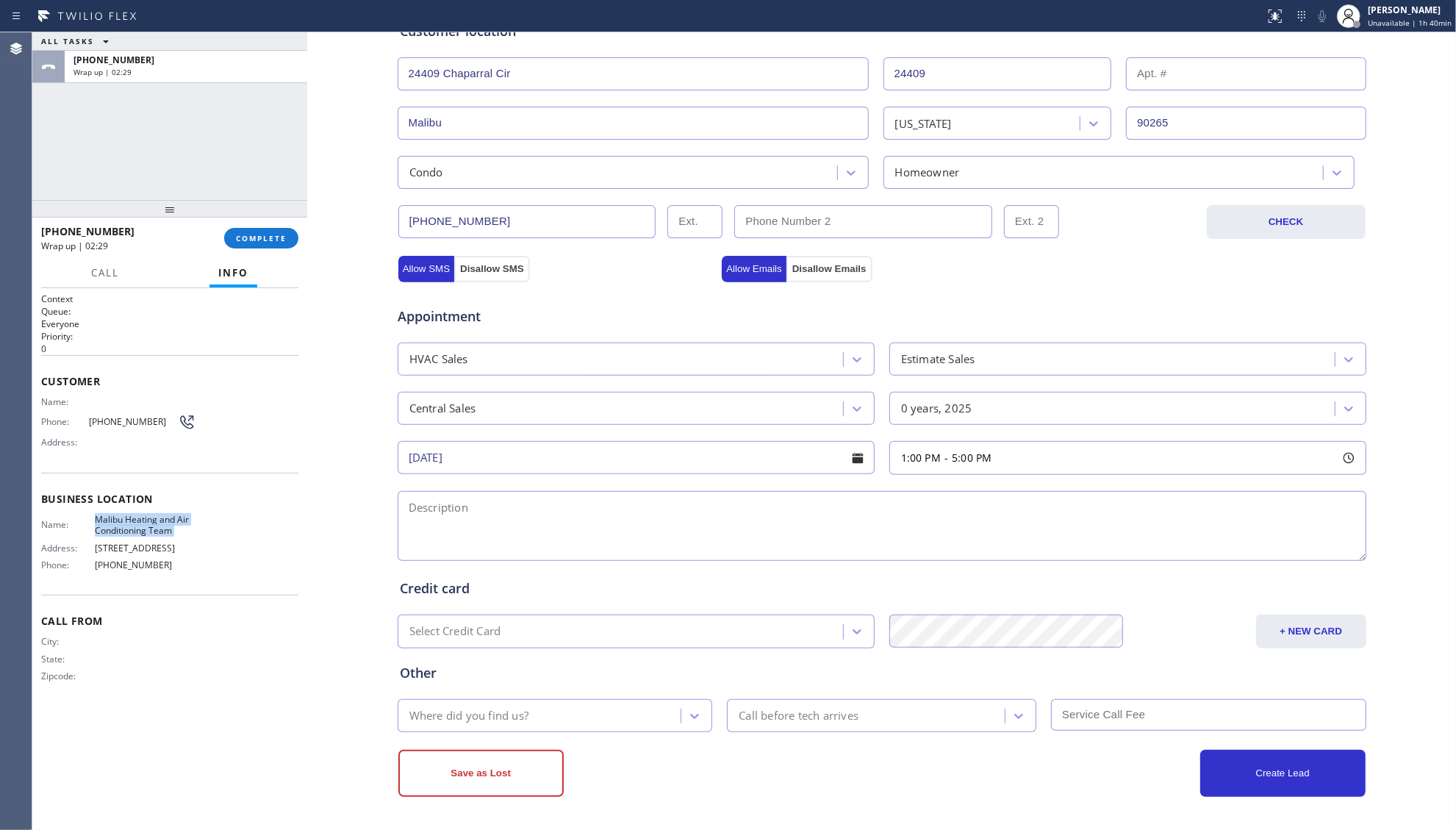
click at [124, 516] on span "Malibu Heating and Air Conditioning Team" at bounding box center [145, 525] width 101 height 23
copy span "Malibu Heating and Air Conditioning Team"
click at [1034, 510] on textarea at bounding box center [883, 526] width 969 height 70
paste textarea "1-5, NO SCF, wants an estimate Replace the condenser outside, [STREET_ADDRESS],…"
type textarea "1-5, NO SCF, wants an estimate Replace the condenser outside, [STREET_ADDRESS],…"
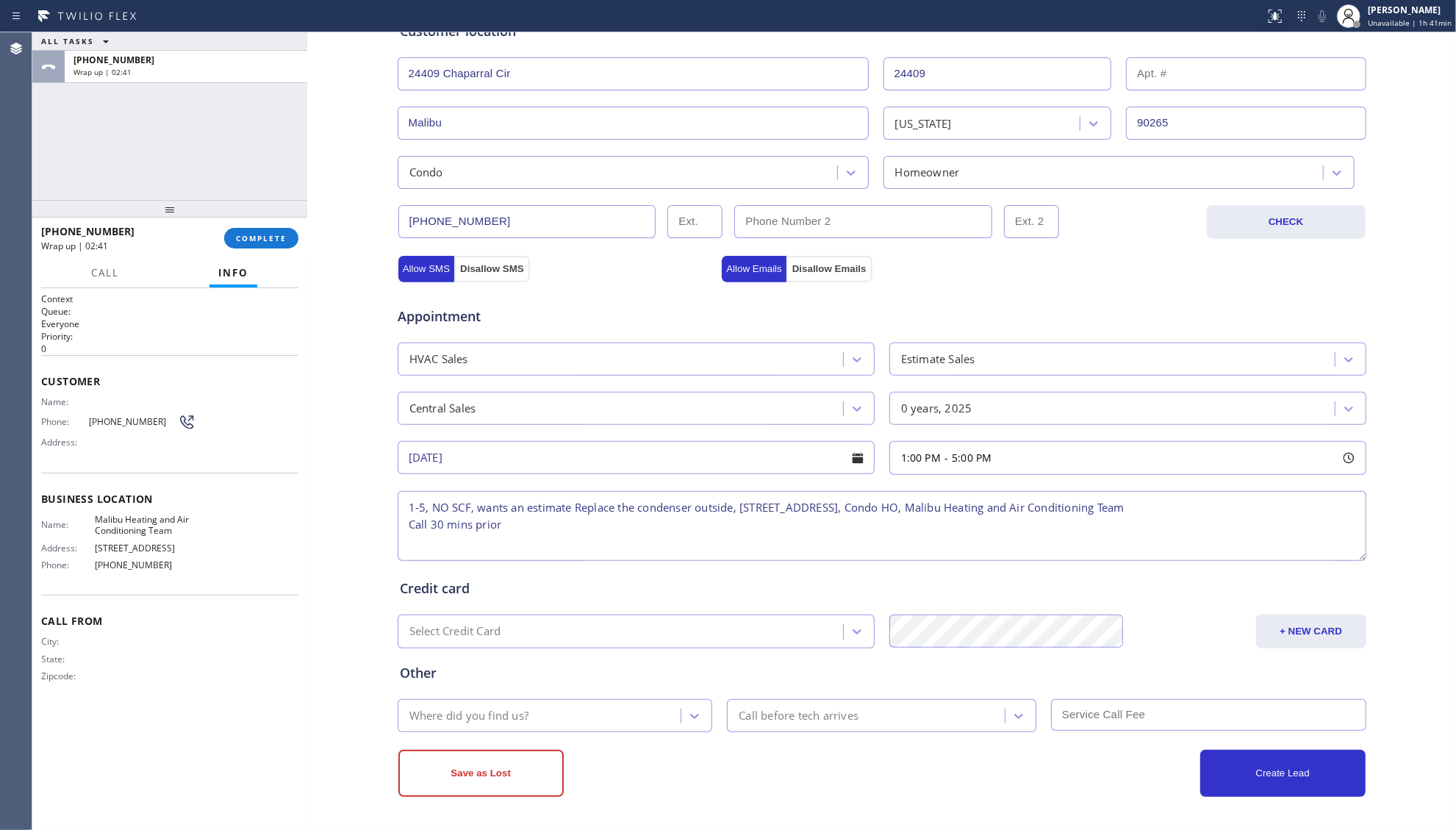
click at [585, 715] on div "Where did you find us?" at bounding box center [542, 715] width 280 height 26
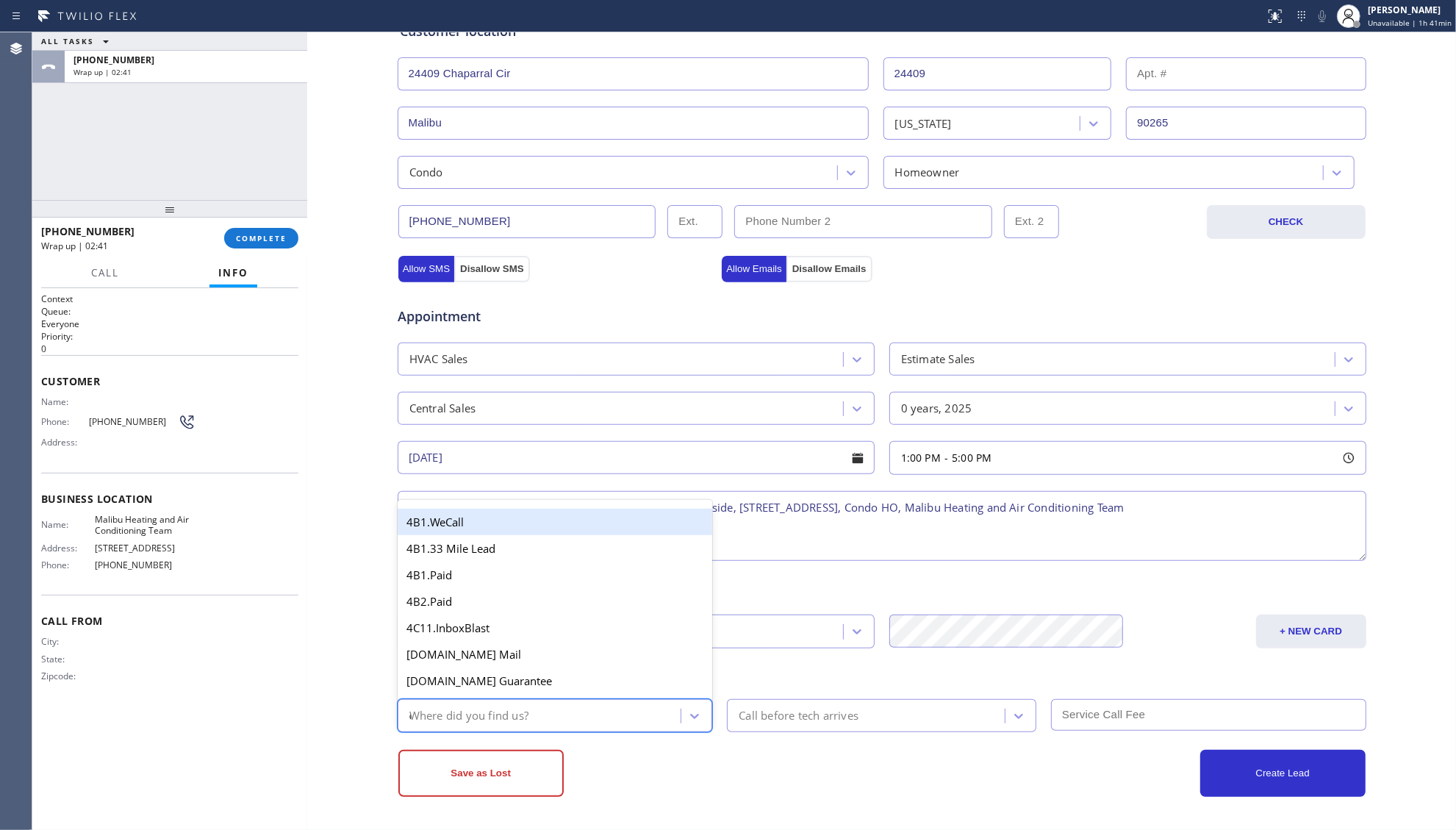
type input "ou"
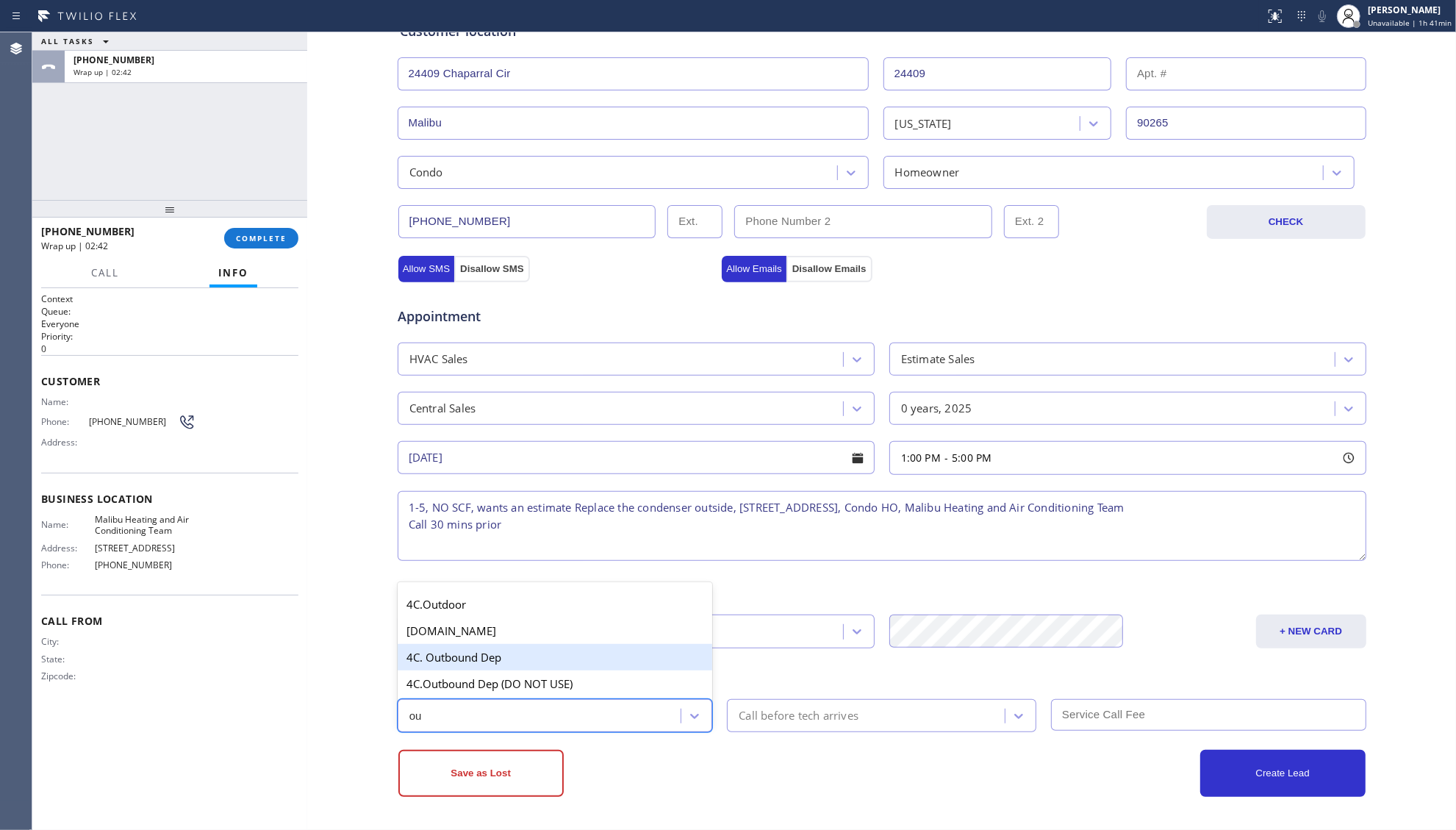
click at [490, 650] on div "4C. Outbound Dep" at bounding box center [556, 657] width 315 height 27
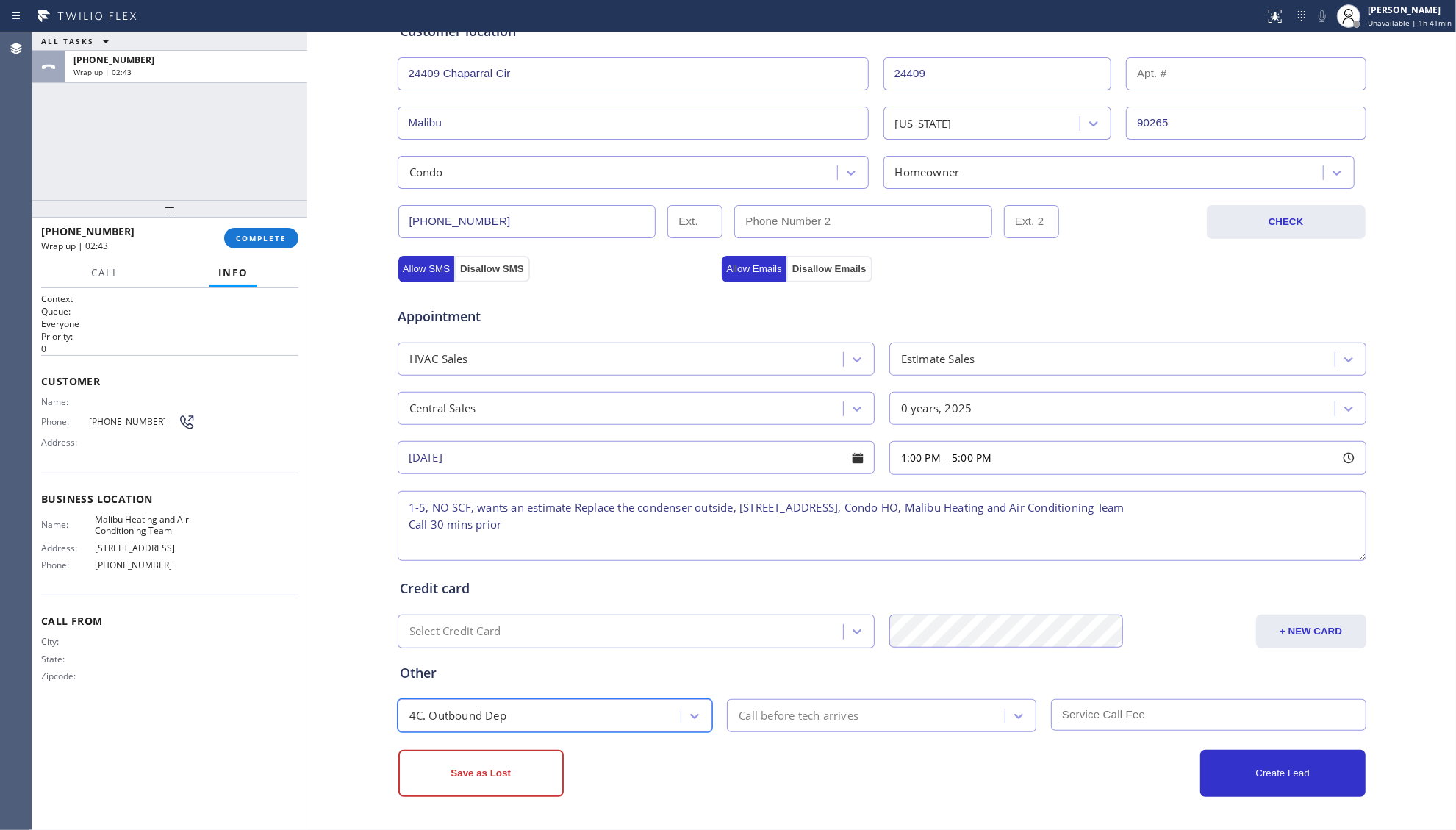
drag, startPoint x: 497, startPoint y: 771, endPoint x: 495, endPoint y: 762, distance: 9.2
click at [496, 770] on button "Save as Lost" at bounding box center [482, 774] width 166 height 47
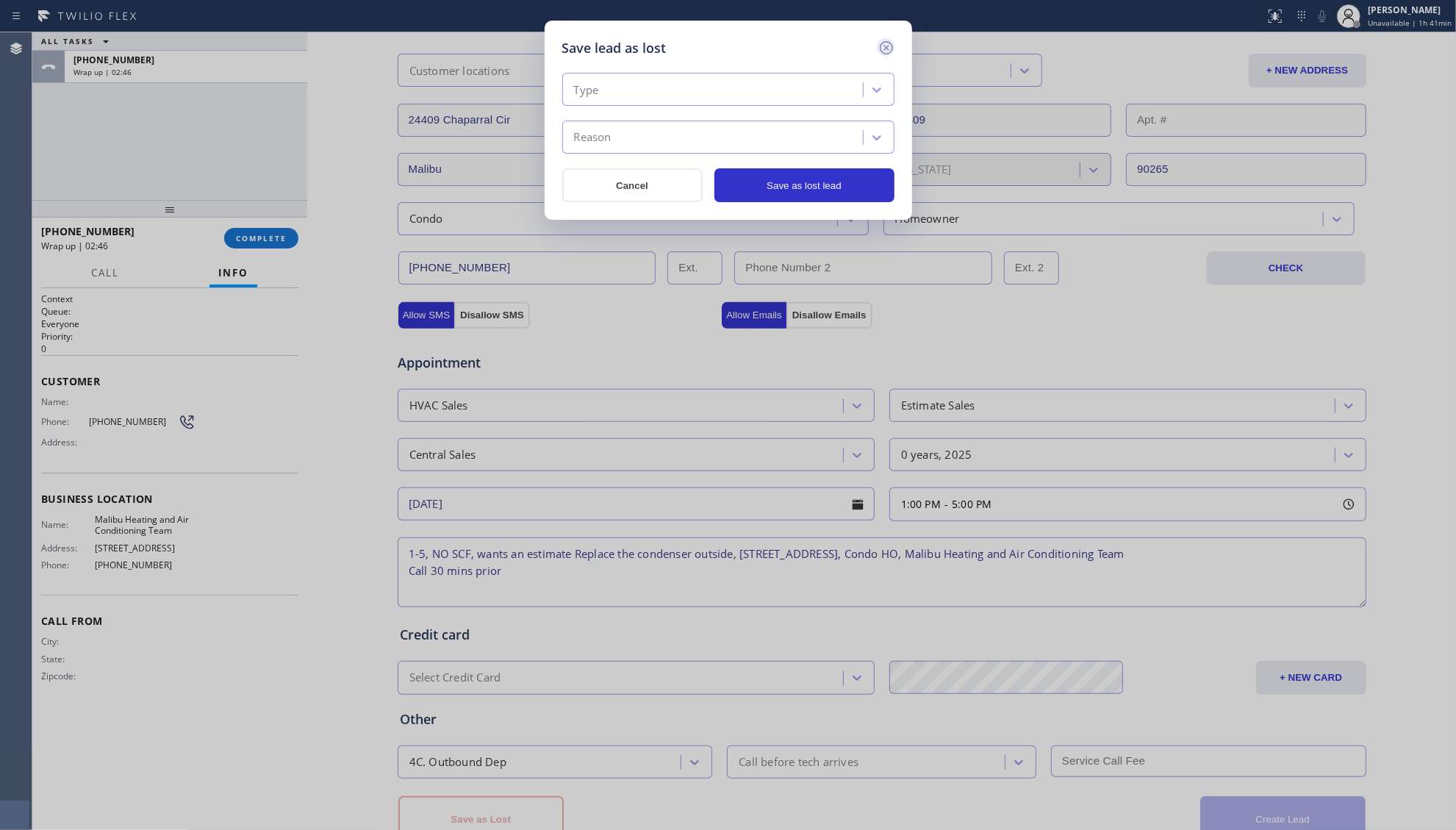
click at [889, 48] on icon at bounding box center [886, 48] width 18 height 18
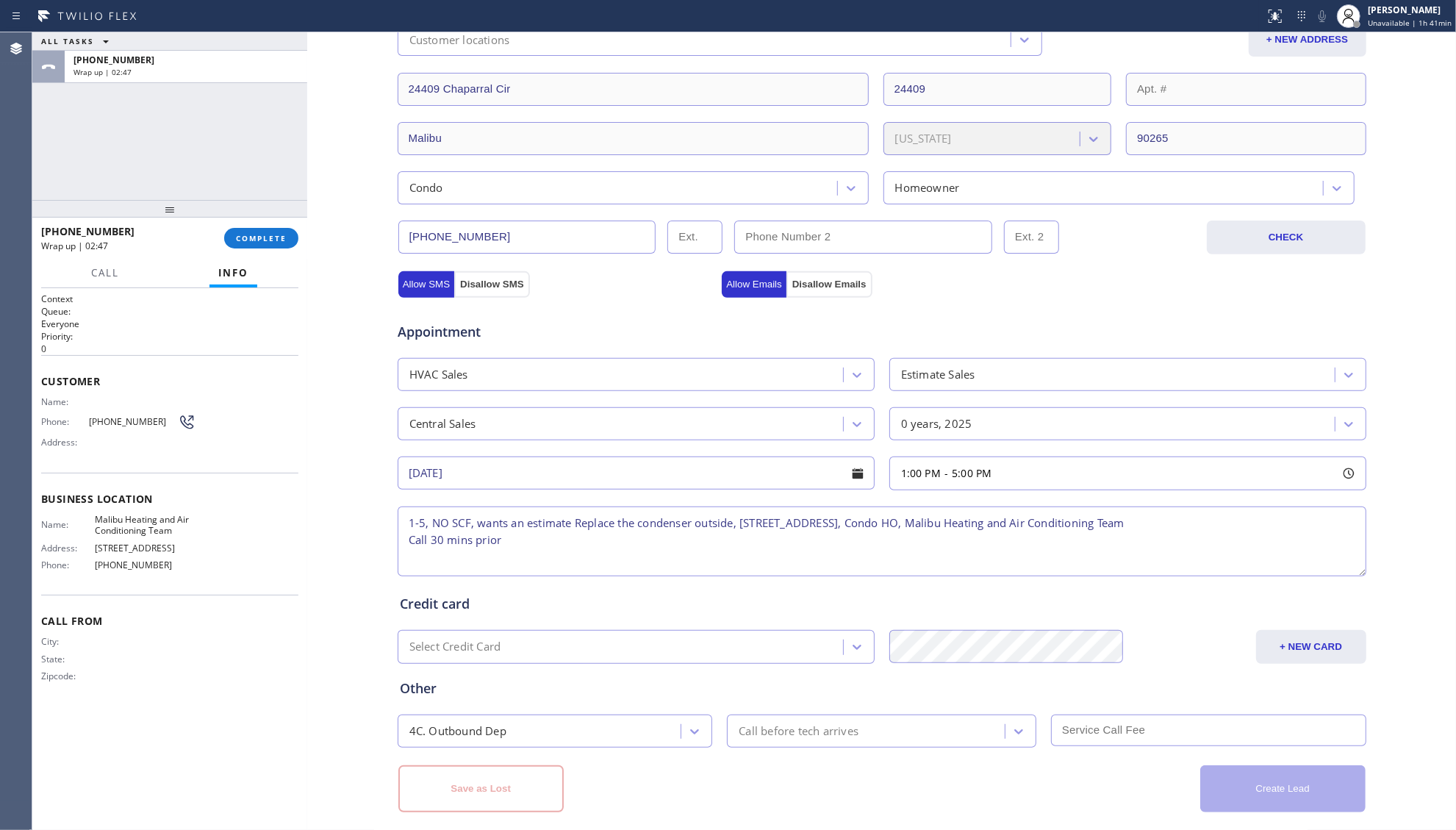
scroll to position [363, 0]
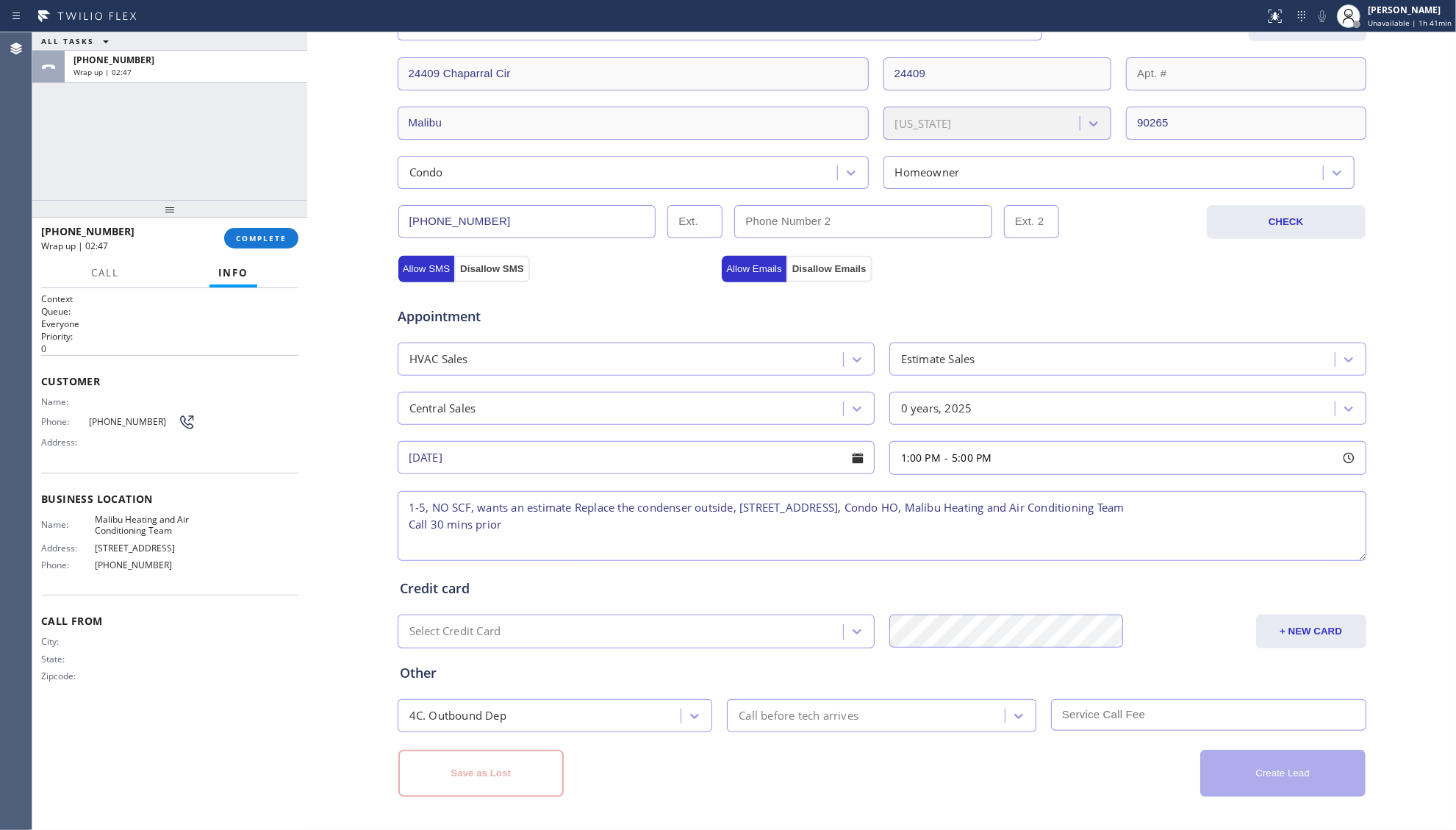
click at [694, 266] on div "Allow SMS Disallow SMS" at bounding box center [559, 269] width 324 height 27
click at [660, 282] on div "Appointment HVAC Sales Estimate Sales Central Sales 0 years, 2025 [DATE] 1:00 P…" at bounding box center [883, 423] width 971 height 283
click at [659, 282] on div "Appointment HVAC Sales Estimate Sales Central Sales 0 years, 2025 [DATE] 1:00 P…" at bounding box center [883, 423] width 971 height 283
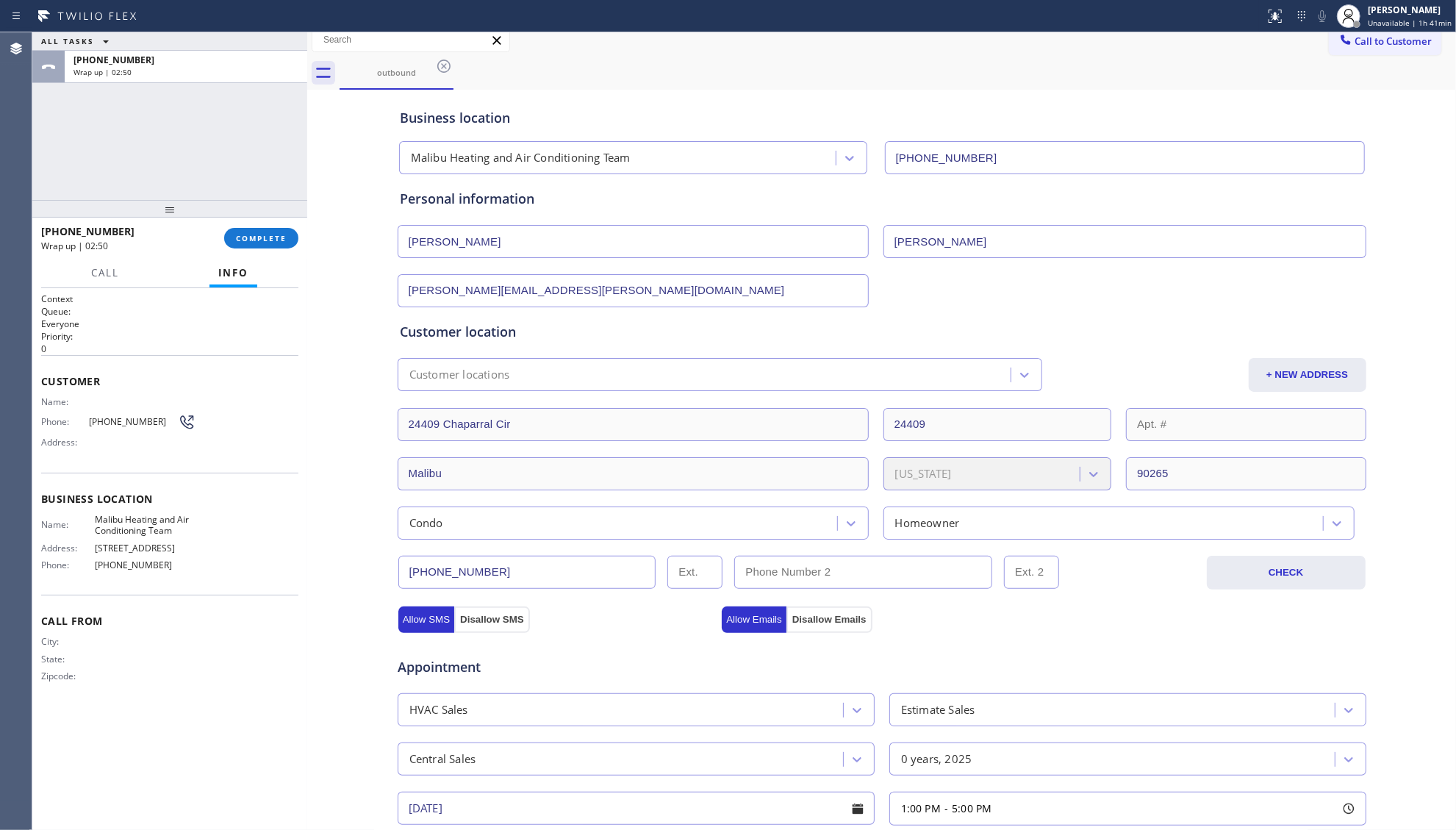
scroll to position [0, 0]
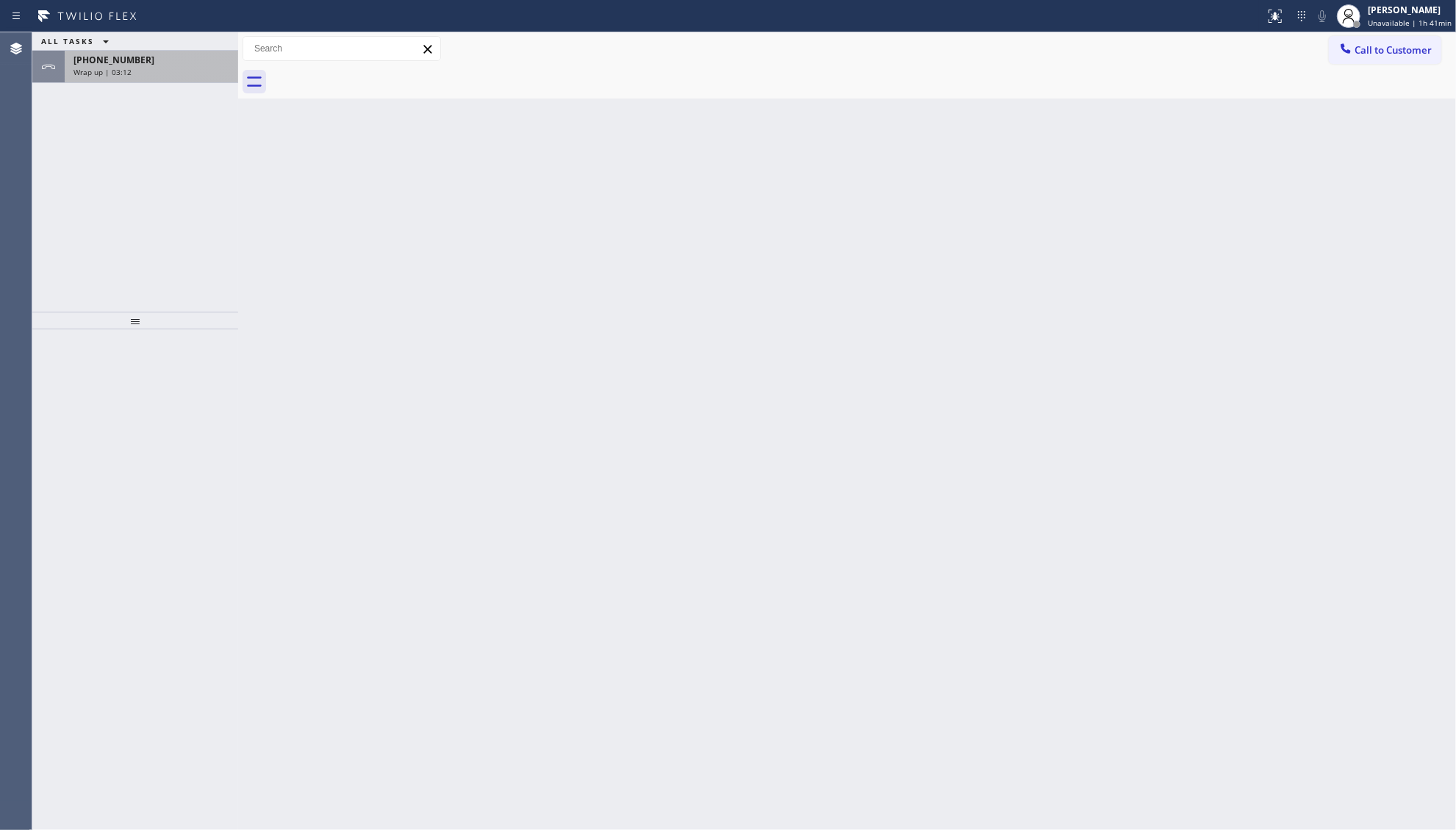
click at [124, 73] on span "Wrap up | 03:12" at bounding box center [102, 72] width 58 height 10
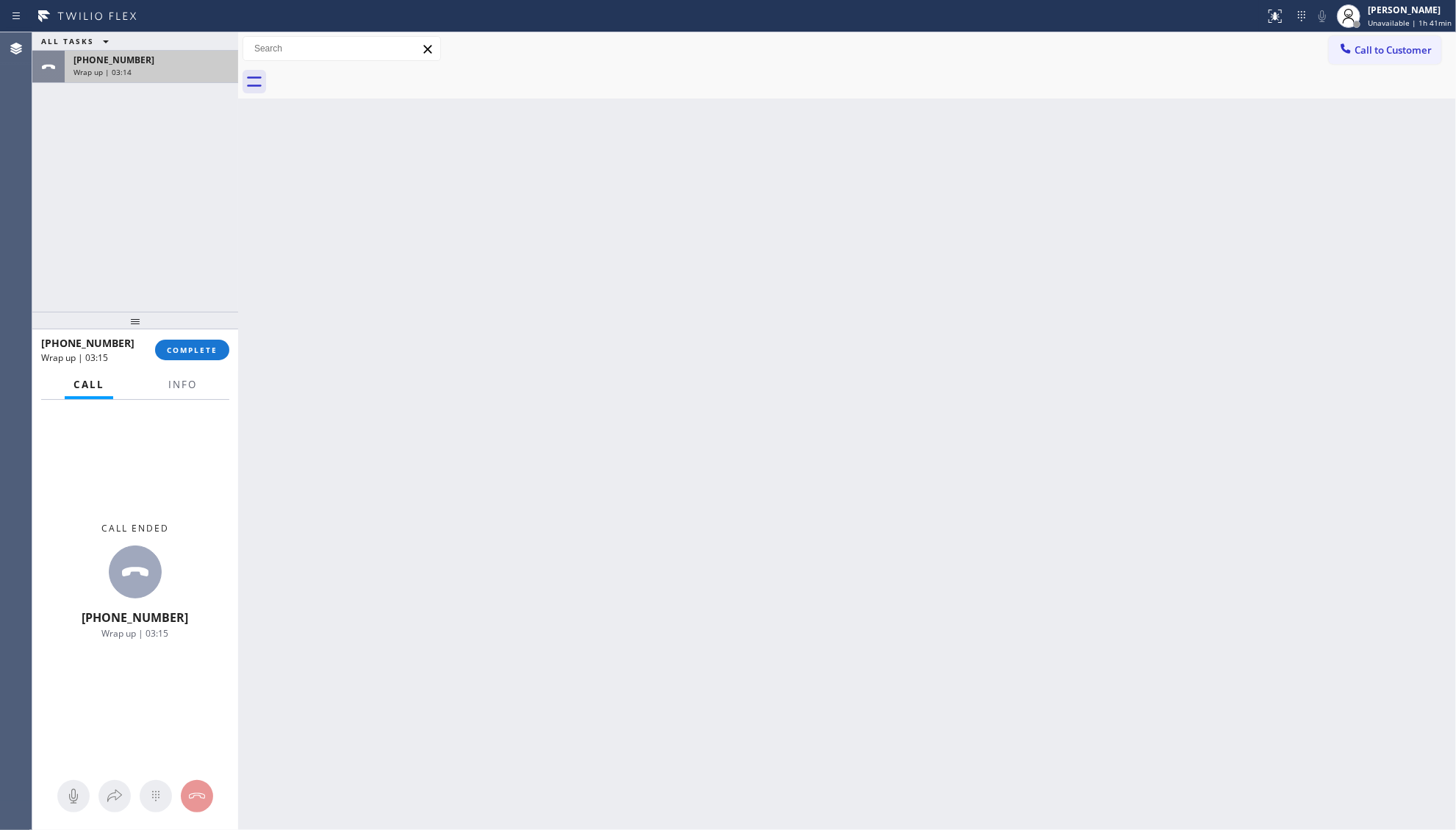
click at [180, 62] on div "[PHONE_NUMBER]" at bounding box center [151, 60] width 156 height 13
click at [345, 70] on div at bounding box center [863, 81] width 1186 height 33
click at [178, 392] on button "Info" at bounding box center [183, 385] width 47 height 29
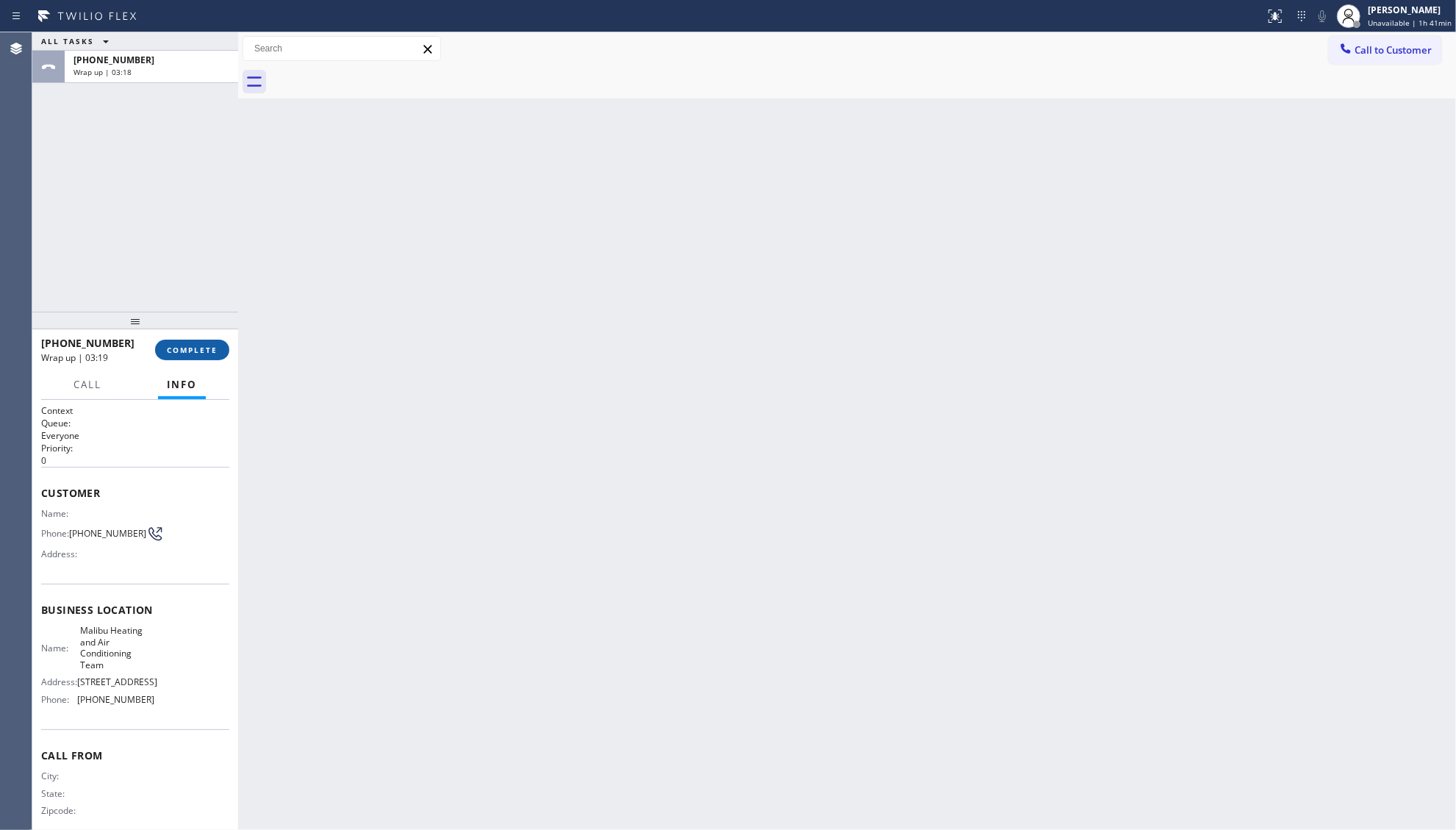
click at [188, 342] on button "COMPLETE" at bounding box center [192, 350] width 74 height 21
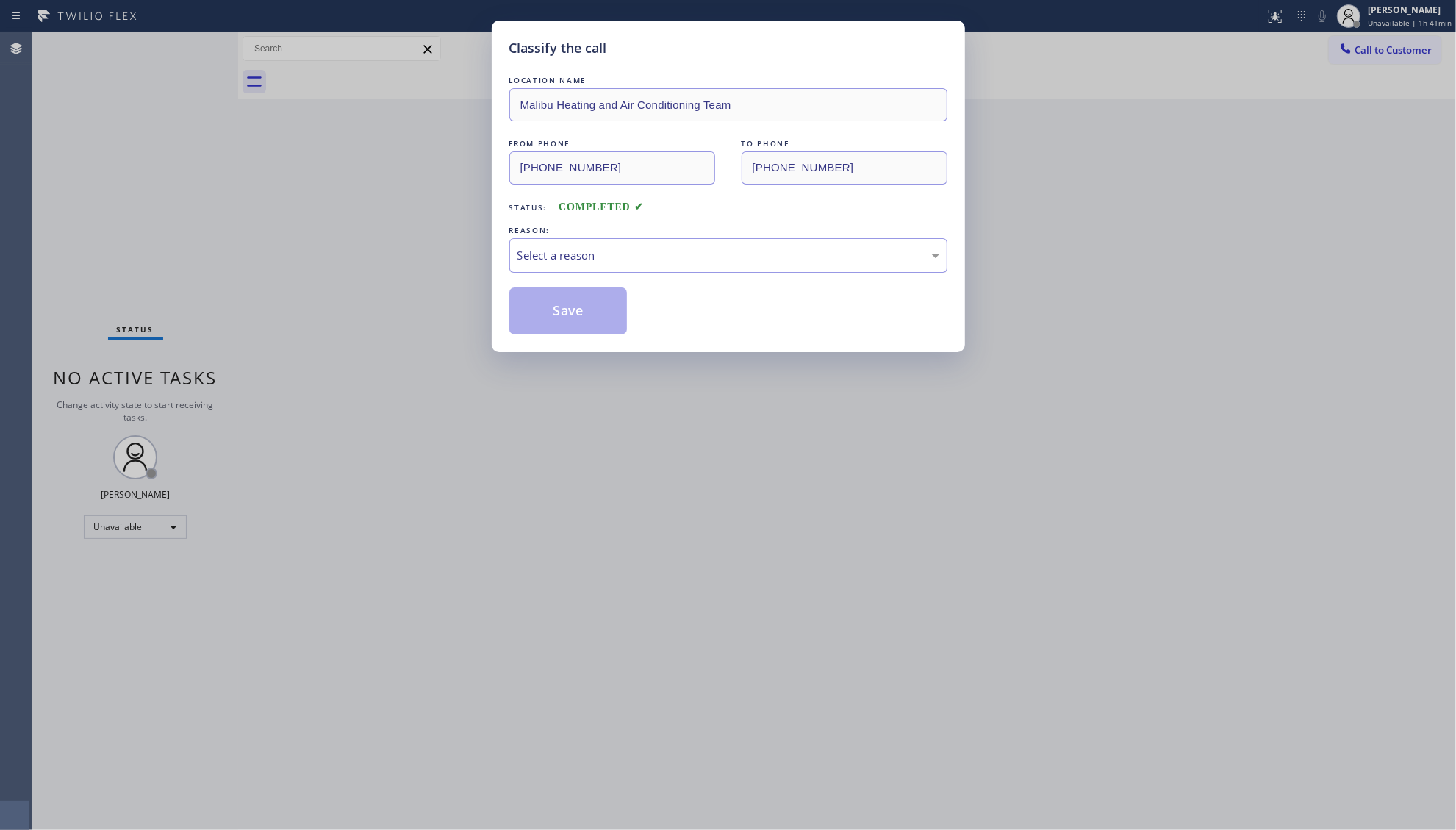
click at [559, 257] on div "Select a reason" at bounding box center [729, 255] width 422 height 17
click at [559, 297] on button "Save" at bounding box center [569, 311] width 118 height 47
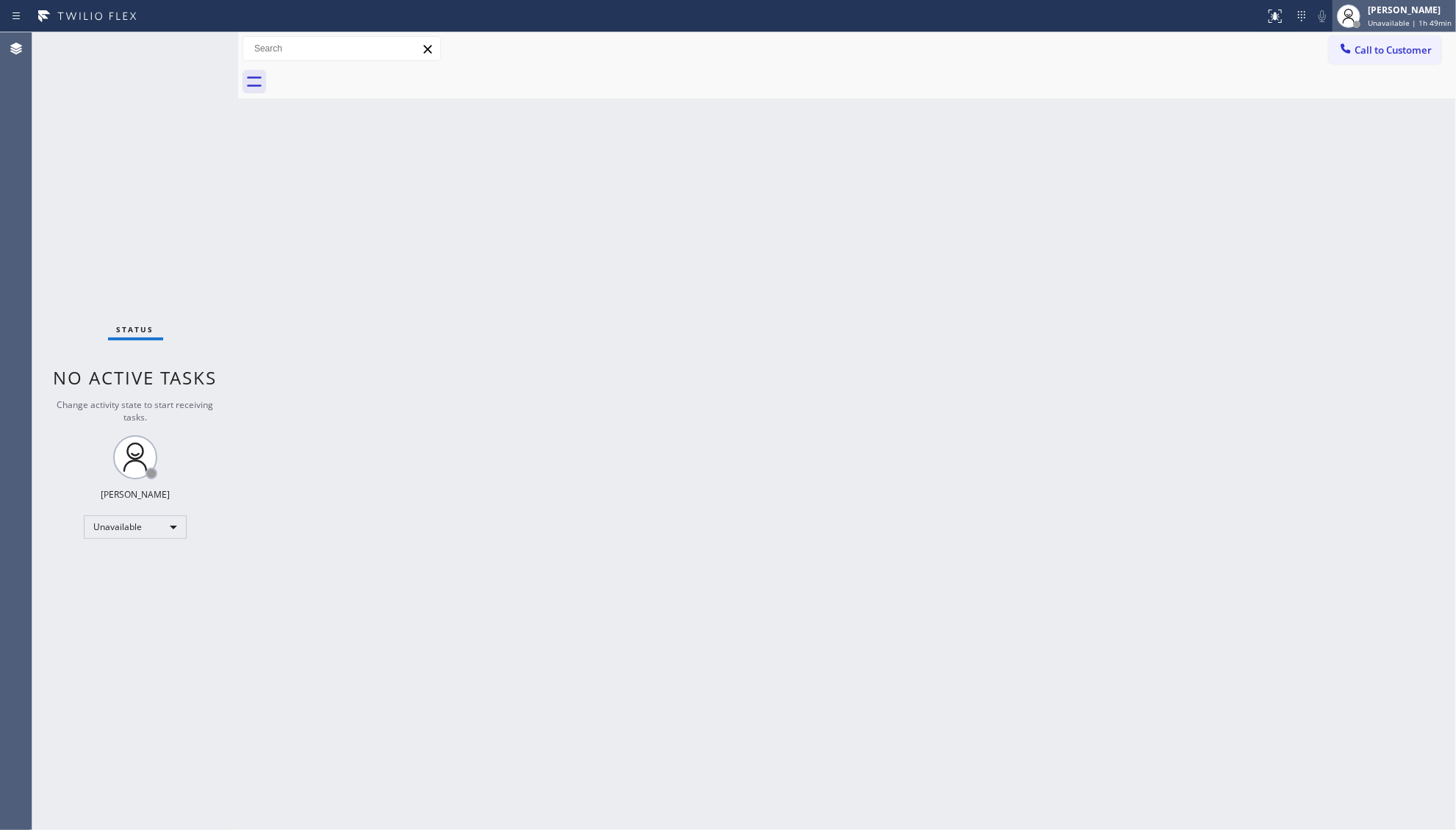
click at [1383, 28] on div "Giovanni Pleños Unavailable | 1h 49min" at bounding box center [1394, 16] width 124 height 33
click at [1355, 55] on button "Offline" at bounding box center [1383, 59] width 147 height 19
click at [1362, 25] on div at bounding box center [1357, 24] width 10 height 10
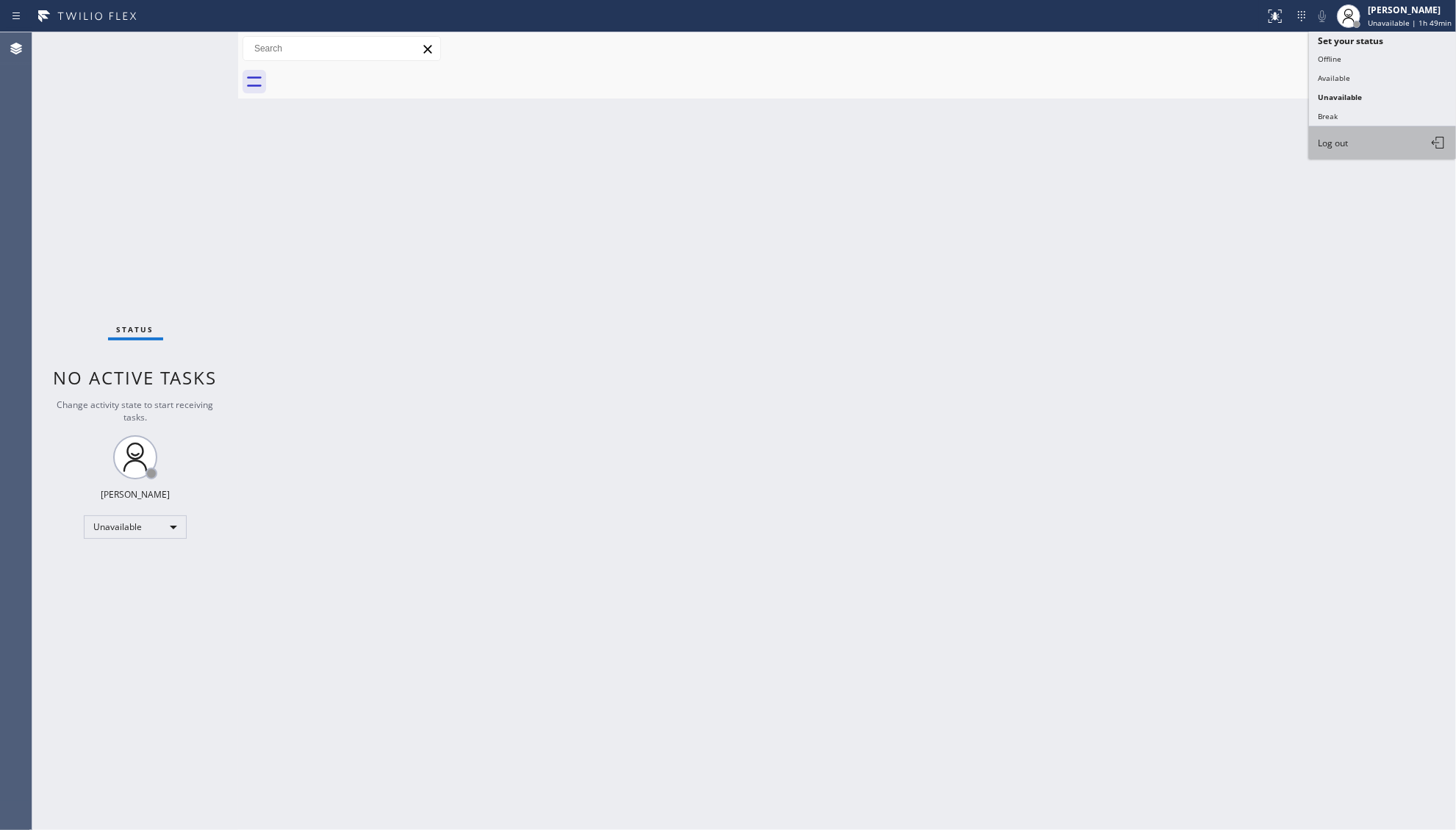
click at [1335, 138] on span "Log out" at bounding box center [1333, 143] width 30 height 13
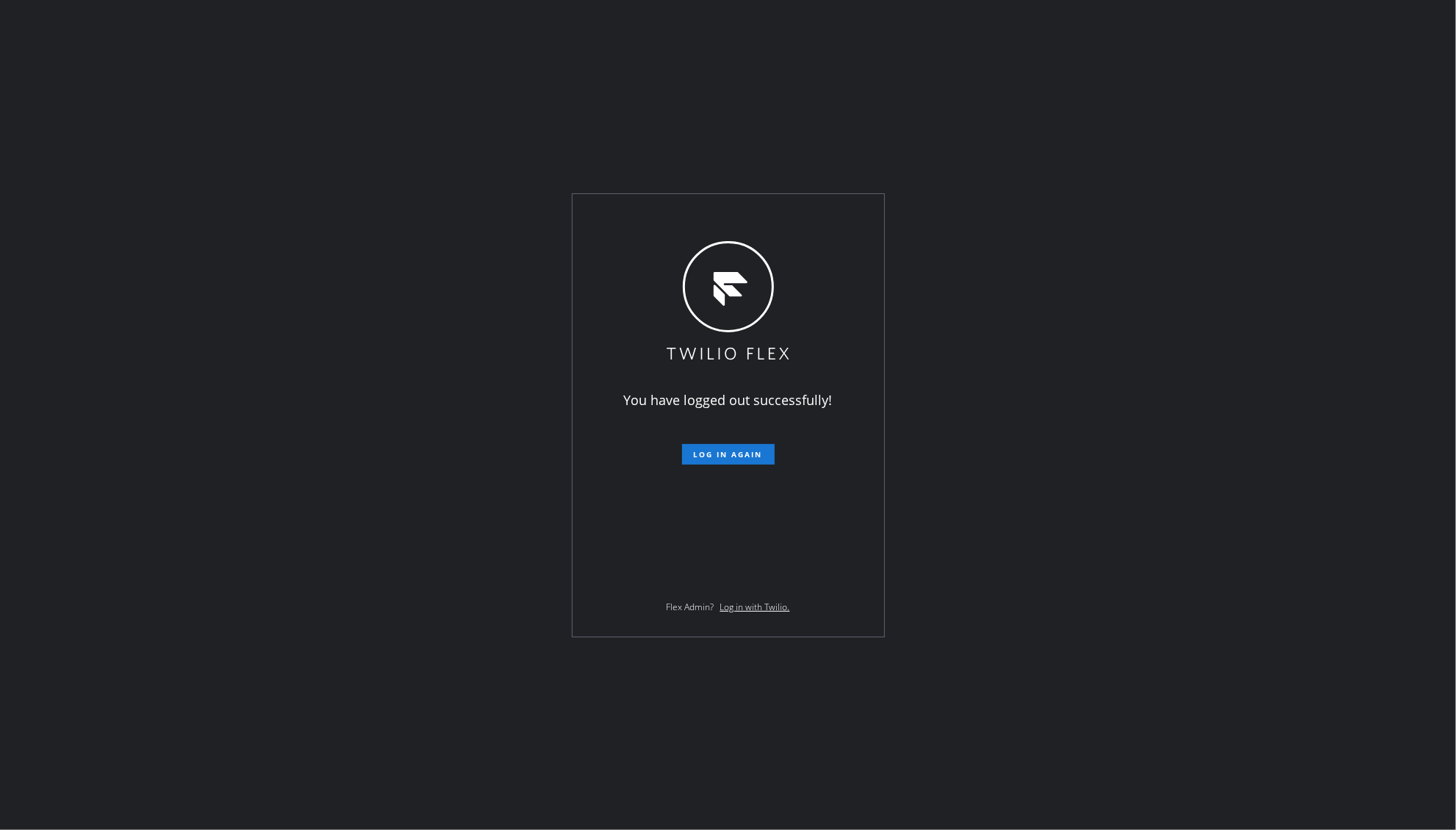
drag, startPoint x: 701, startPoint y: 291, endPoint x: 724, endPoint y: 280, distance: 25.5
click at [703, 287] on icon at bounding box center [728, 302] width 127 height 122
drag, startPoint x: 928, startPoint y: 168, endPoint x: 1039, endPoint y: 101, distance: 129.7
click at [937, 163] on div "You have logged out successfully! Log in again Flex Admin? Log in with Twilio." at bounding box center [728, 415] width 1456 height 830
click at [1316, 223] on div "You have logged out successfully! Log in again Flex Admin? Log in with Twilio." at bounding box center [728, 415] width 1456 height 830
